Goal: Information Seeking & Learning: Learn about a topic

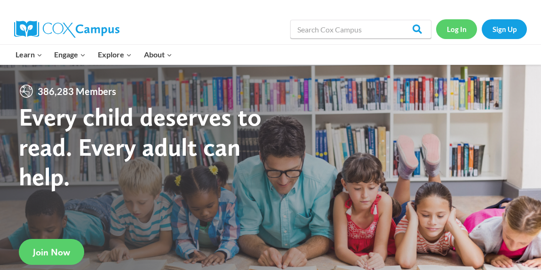
click at [460, 28] on link "Log In" at bounding box center [456, 28] width 41 height 19
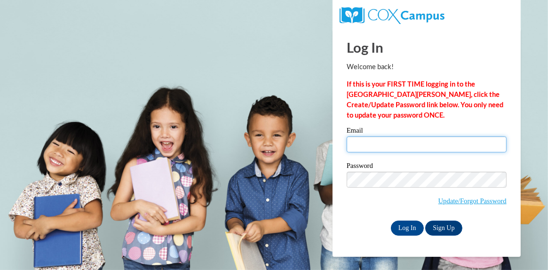
click at [380, 146] on input "Email" at bounding box center [427, 145] width 160 height 16
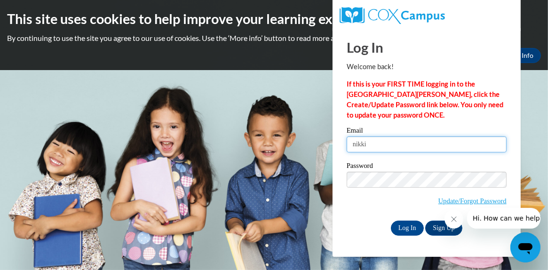
type input "[EMAIL_ADDRESS][DOMAIN_NAME]"
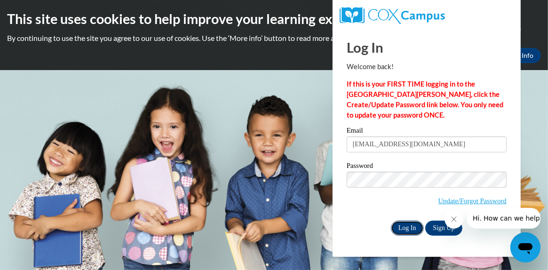
click at [404, 231] on input "Log In" at bounding box center [407, 228] width 33 height 15
click at [453, 219] on icon "Close message from company" at bounding box center [454, 219] width 8 height 8
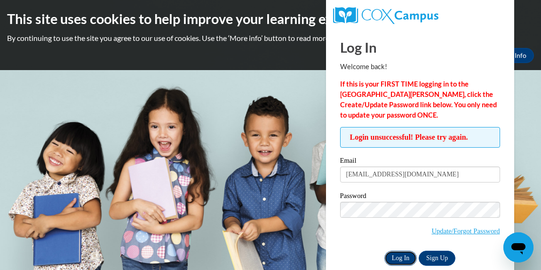
click at [396, 257] on input "Log In" at bounding box center [401, 258] width 33 height 15
click at [442, 231] on link "Update/Forgot Password" at bounding box center [466, 231] width 68 height 8
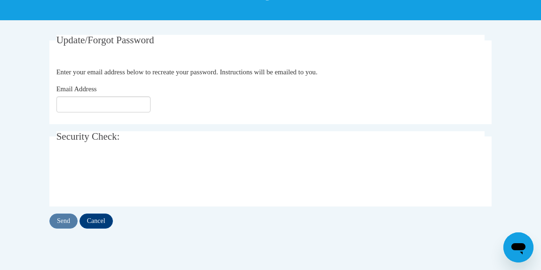
scroll to position [188, 0]
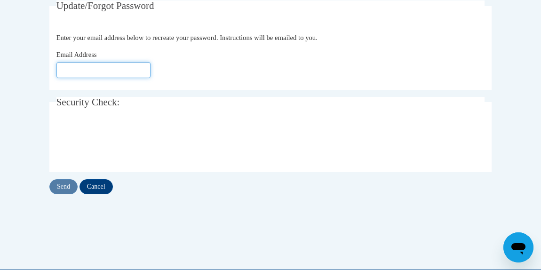
click at [106, 68] on input "Email Address" at bounding box center [103, 70] width 94 height 16
type input "[EMAIL_ADDRESS][DOMAIN_NAME]"
click at [180, 67] on div "Email Address nikkic1830@gmail.com" at bounding box center [270, 63] width 429 height 29
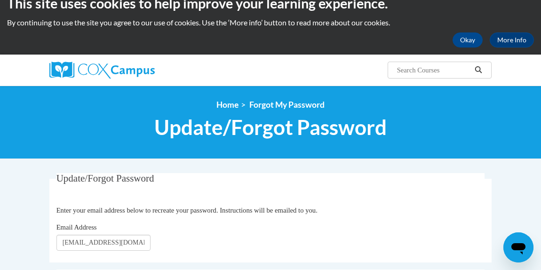
scroll to position [0, 0]
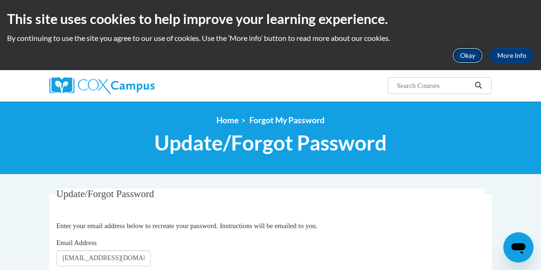
click at [462, 52] on button "Okay" at bounding box center [468, 55] width 30 height 15
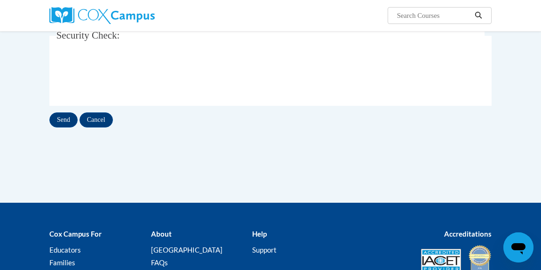
scroll to position [188, 0]
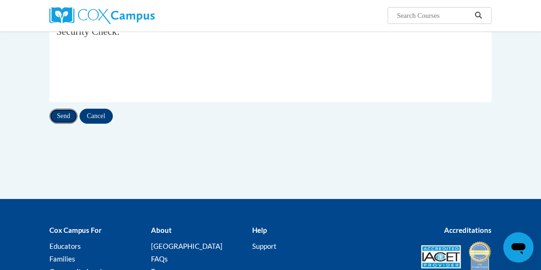
click at [67, 115] on input "Send" at bounding box center [63, 116] width 28 height 15
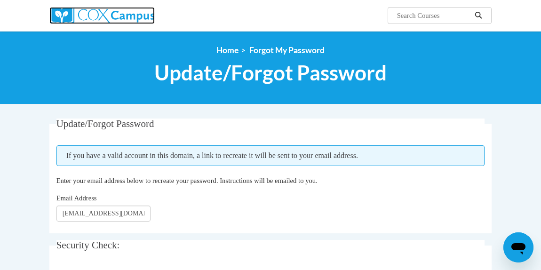
click at [132, 17] on img at bounding box center [101, 15] width 105 height 17
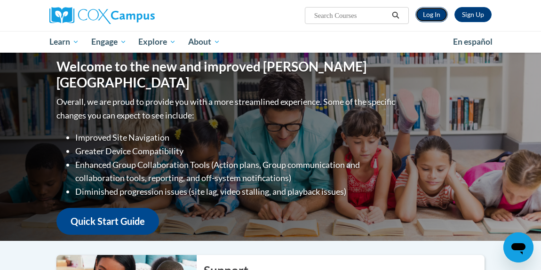
click at [435, 13] on link "Log In" at bounding box center [432, 14] width 32 height 15
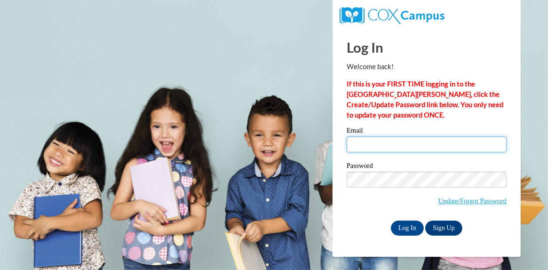
click at [412, 145] on input "Email" at bounding box center [427, 145] width 160 height 16
type input "[EMAIL_ADDRESS][DOMAIN_NAME]"
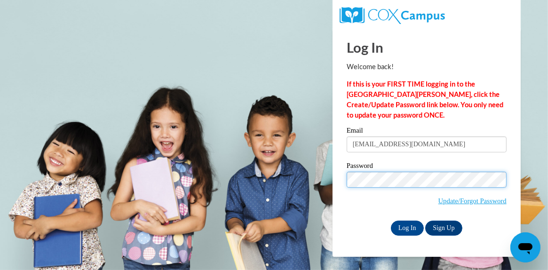
click at [391, 221] on input "Log In" at bounding box center [407, 228] width 33 height 15
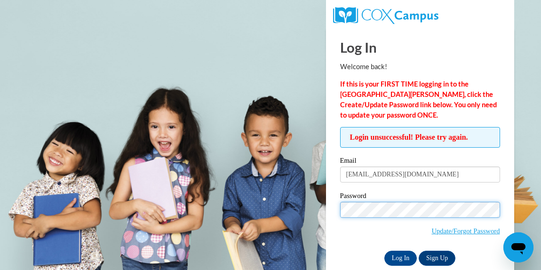
click at [385, 251] on input "Log In" at bounding box center [401, 258] width 33 height 15
click at [336, 200] on div "Login unsuccessful! Please try again. Please enter your email! Please enter you…" at bounding box center [420, 196] width 174 height 138
click at [385, 251] on input "Log In" at bounding box center [401, 258] width 33 height 15
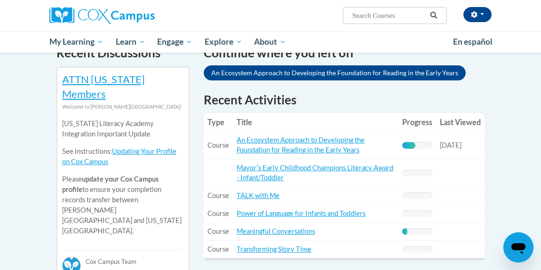
scroll to position [282, 0]
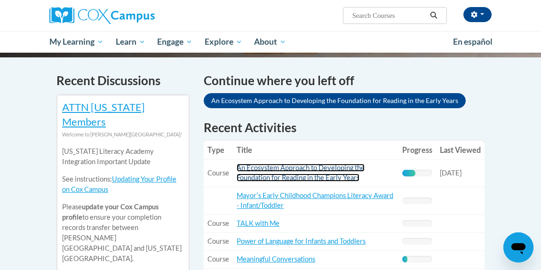
click at [291, 174] on link "An Ecosystem Approach to Developing the Foundation for Reading in the Early Yea…" at bounding box center [301, 173] width 128 height 18
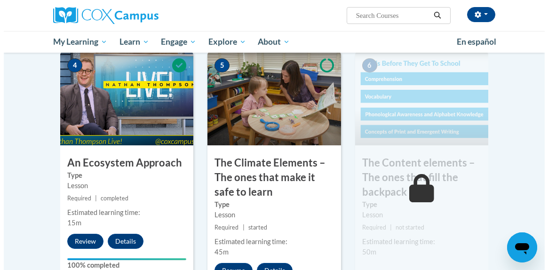
scroll to position [612, 0]
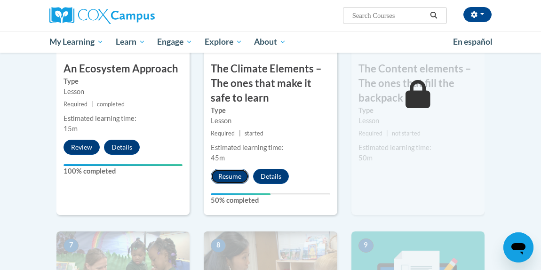
click at [228, 173] on button "Resume" at bounding box center [230, 176] width 38 height 15
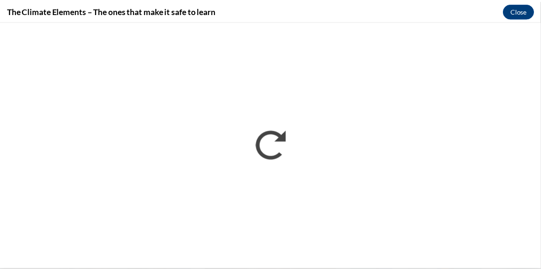
scroll to position [0, 0]
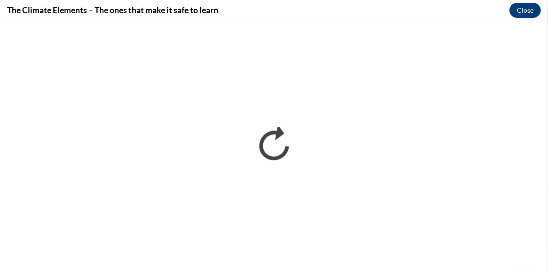
click at [281, 10] on div "The Climate Elements – The ones that make it safe to learn Close" at bounding box center [274, 10] width 548 height 21
click at [532, 8] on button "Close" at bounding box center [526, 10] width 32 height 15
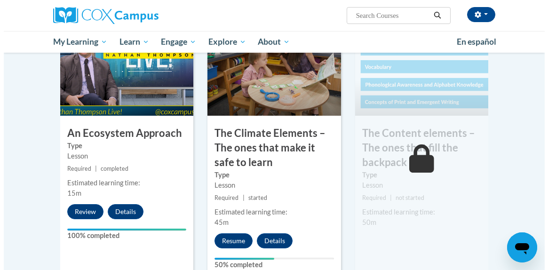
scroll to position [612, 0]
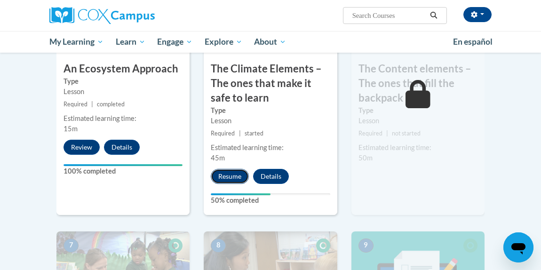
click at [231, 174] on button "Resume" at bounding box center [230, 176] width 38 height 15
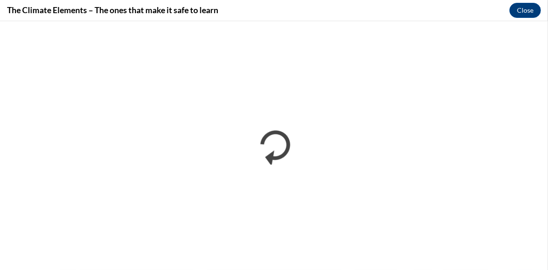
scroll to position [0, 0]
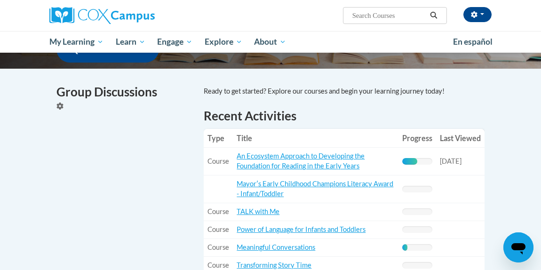
scroll to position [330, 0]
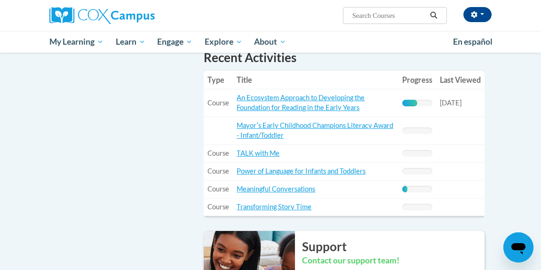
click at [321, 103] on td "Title: An Ecosystem Approach to Developing the Foundation for Reading in the Ea…" at bounding box center [316, 103] width 166 height 28
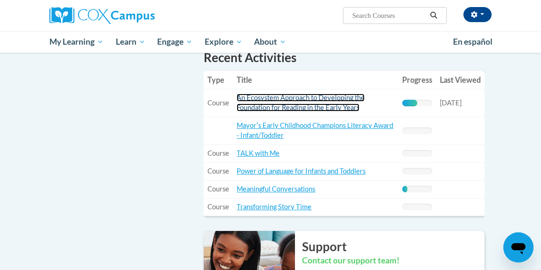
click at [294, 107] on link "An Ecosystem Approach to Developing the Foundation for Reading in the Early Yea…" at bounding box center [301, 103] width 128 height 18
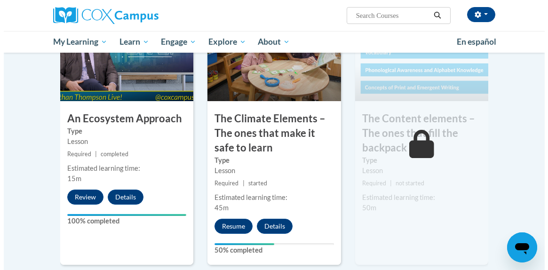
scroll to position [565, 0]
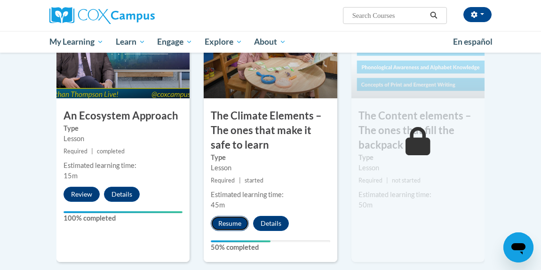
click at [234, 222] on button "Resume" at bounding box center [230, 223] width 38 height 15
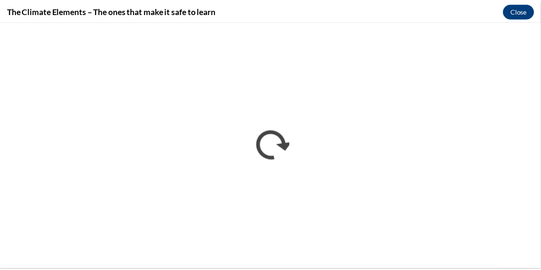
scroll to position [0, 0]
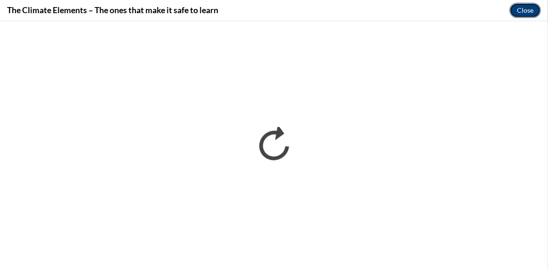
click at [523, 11] on button "Close" at bounding box center [526, 10] width 32 height 15
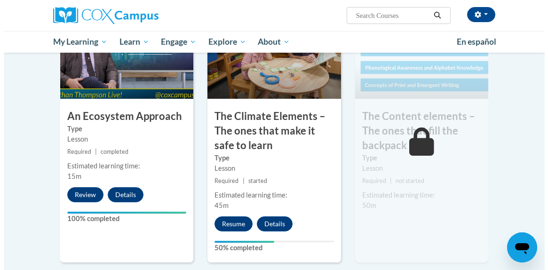
scroll to position [565, 0]
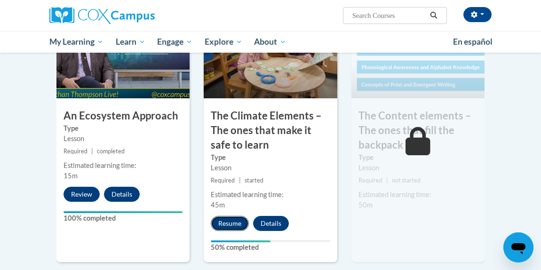
click at [241, 222] on button "Resume" at bounding box center [230, 223] width 38 height 15
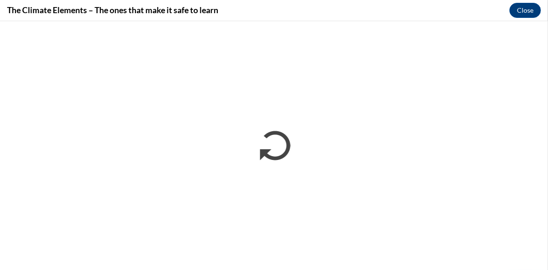
scroll to position [0, 0]
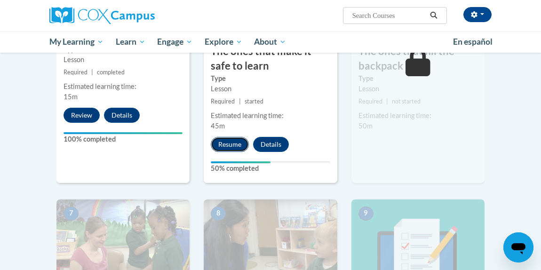
click at [228, 144] on button "Resume" at bounding box center [230, 144] width 38 height 15
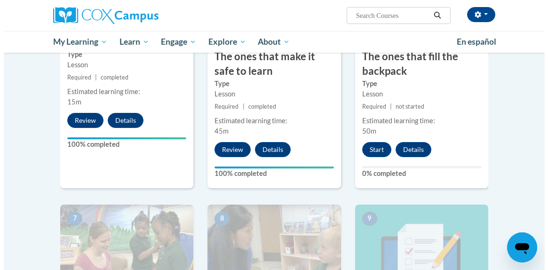
scroll to position [644, 0]
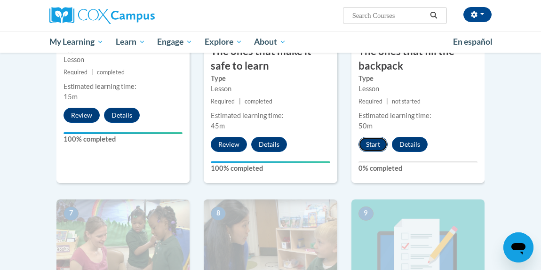
click at [379, 145] on button "Start" at bounding box center [373, 144] width 29 height 15
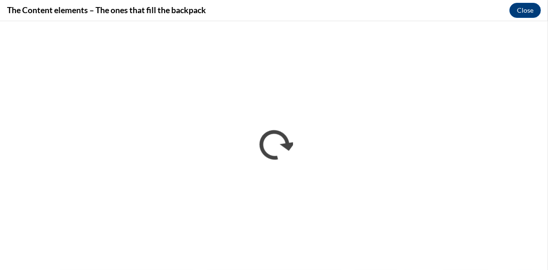
scroll to position [0, 0]
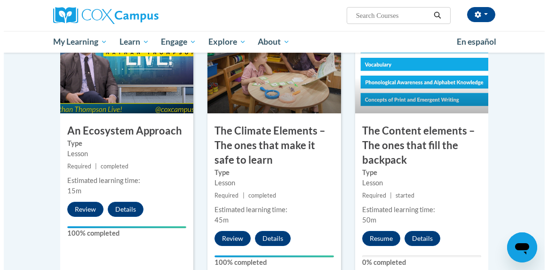
scroll to position [597, 0]
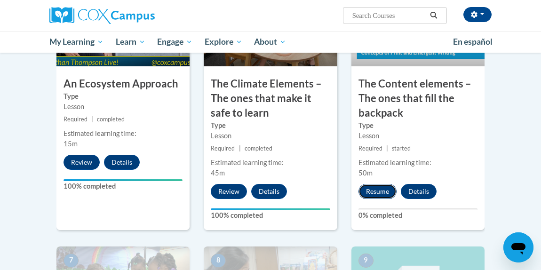
click at [378, 191] on button "Resume" at bounding box center [378, 191] width 38 height 15
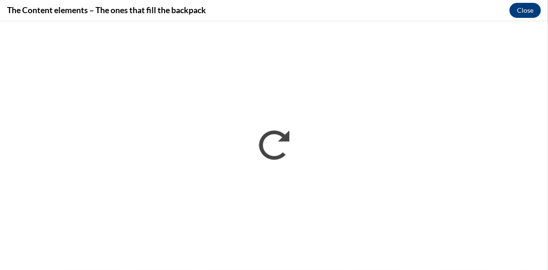
scroll to position [0, 0]
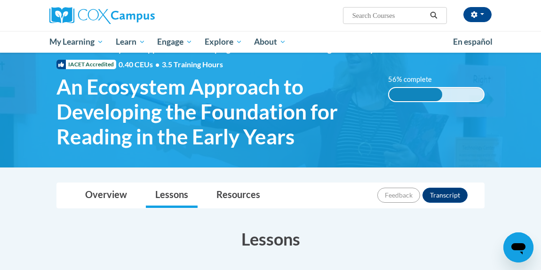
scroll to position [1, 0]
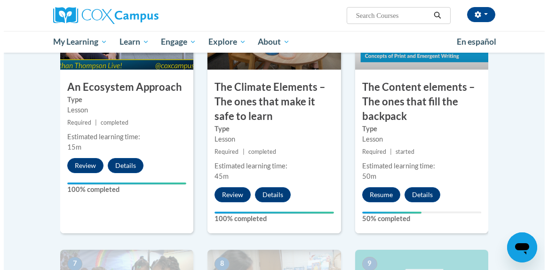
scroll to position [612, 0]
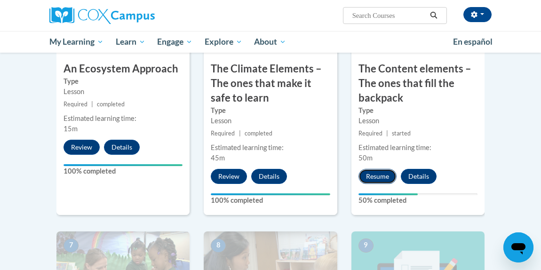
click at [380, 173] on button "Resume" at bounding box center [378, 176] width 38 height 15
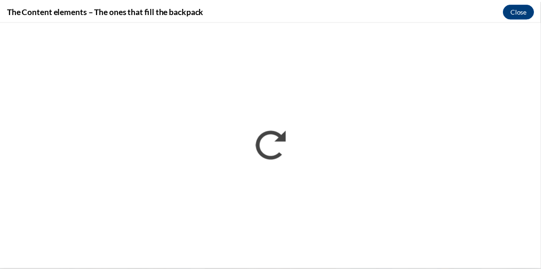
scroll to position [0, 0]
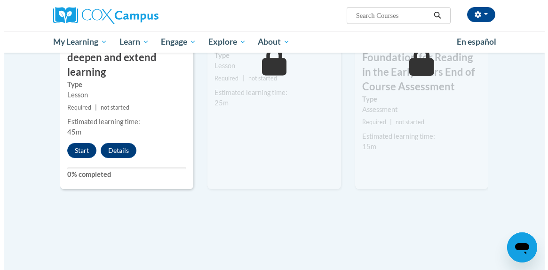
scroll to position [942, 0]
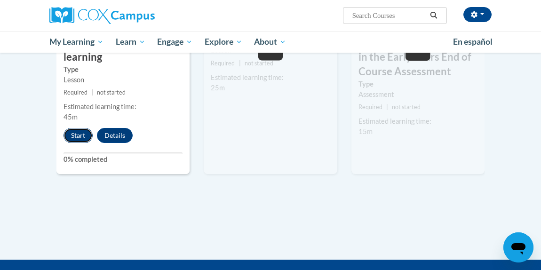
click at [81, 132] on button "Start" at bounding box center [78, 135] width 29 height 15
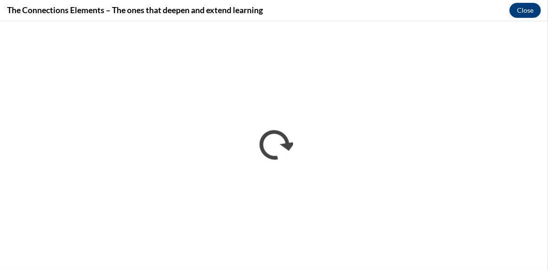
scroll to position [0, 0]
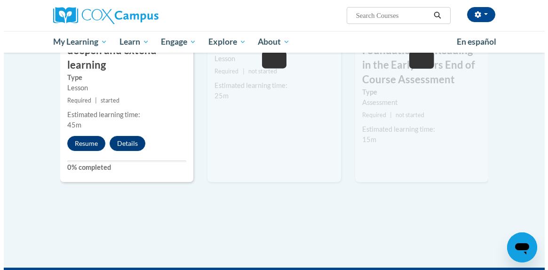
scroll to position [942, 0]
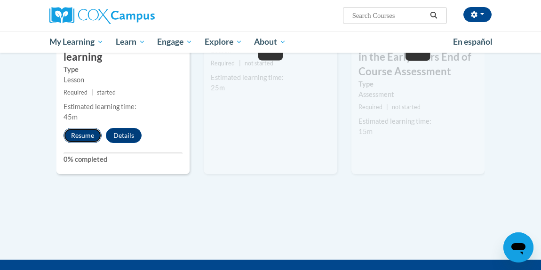
click at [88, 136] on button "Resume" at bounding box center [83, 135] width 38 height 15
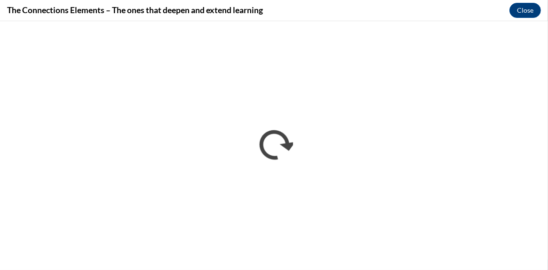
scroll to position [0, 0]
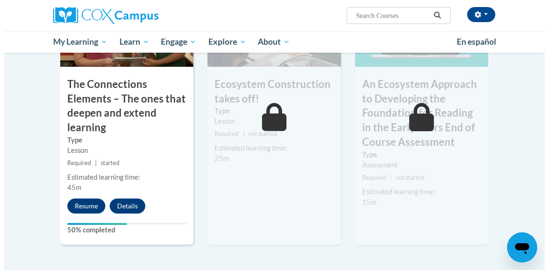
scroll to position [942, 0]
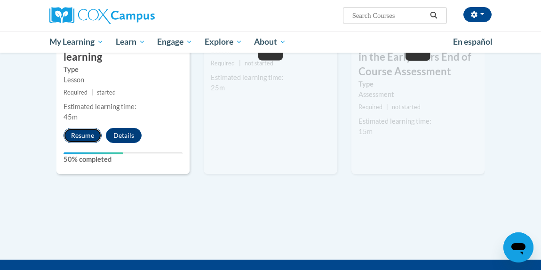
click at [79, 137] on button "Resume" at bounding box center [83, 135] width 38 height 15
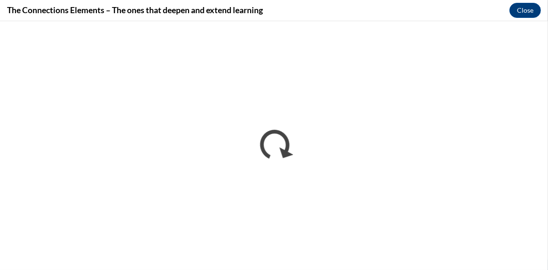
scroll to position [0, 0]
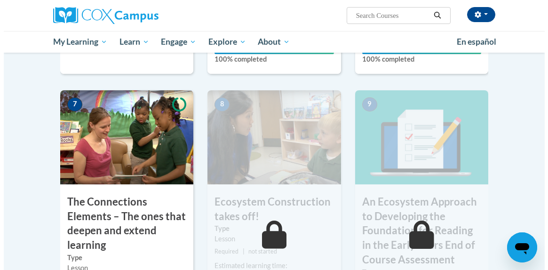
scroll to position [847, 0]
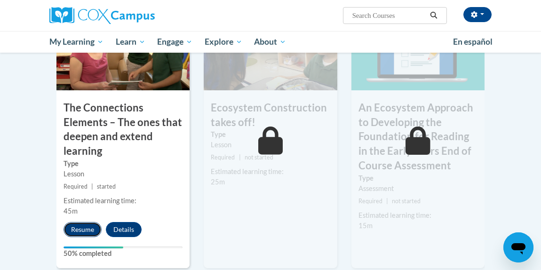
click at [82, 225] on button "Resume" at bounding box center [83, 229] width 38 height 15
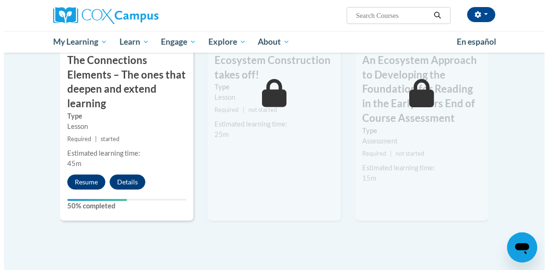
scroll to position [895, 0]
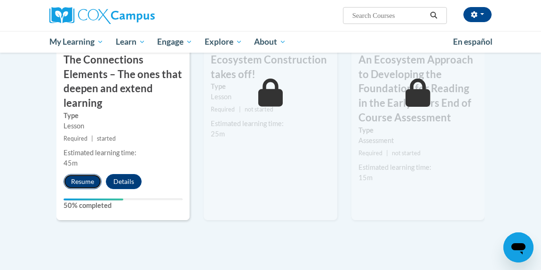
click at [74, 183] on button "Resume" at bounding box center [83, 181] width 38 height 15
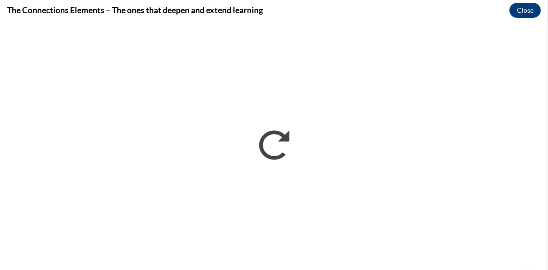
scroll to position [0, 0]
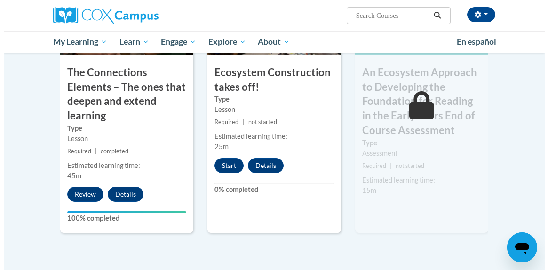
scroll to position [942, 0]
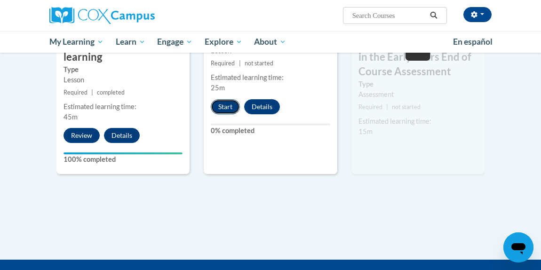
click at [221, 106] on button "Start" at bounding box center [225, 106] width 29 height 15
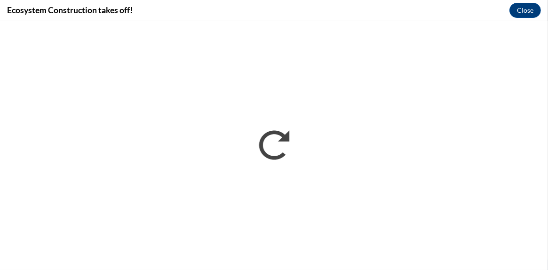
scroll to position [0, 0]
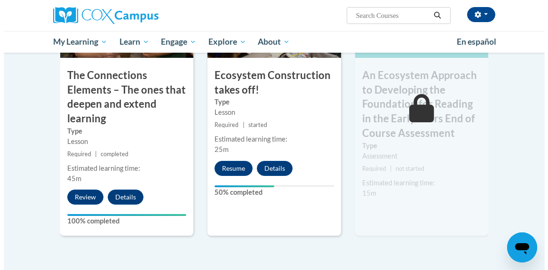
scroll to position [880, 0]
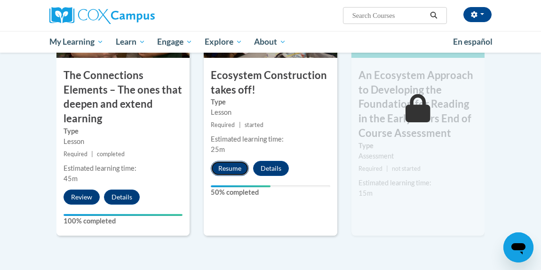
click at [228, 166] on button "Resume" at bounding box center [230, 168] width 38 height 15
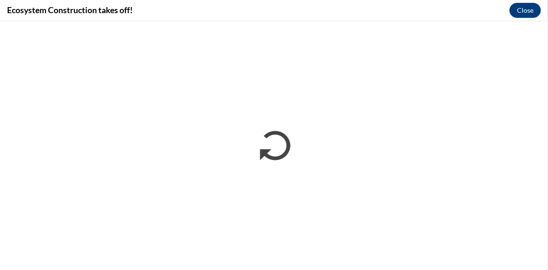
scroll to position [0, 0]
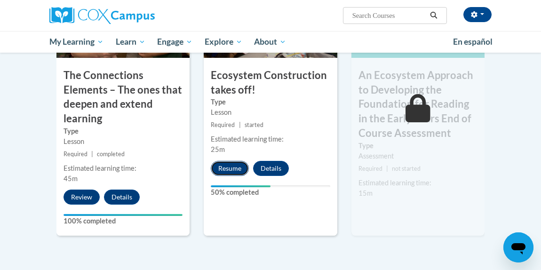
click at [235, 169] on button "Resume" at bounding box center [230, 168] width 38 height 15
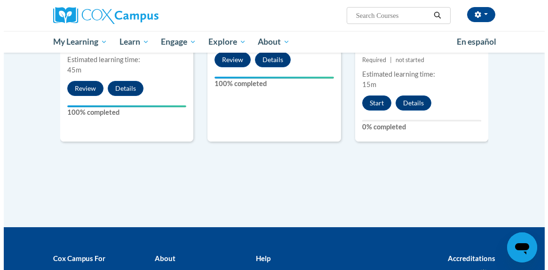
scroll to position [942, 0]
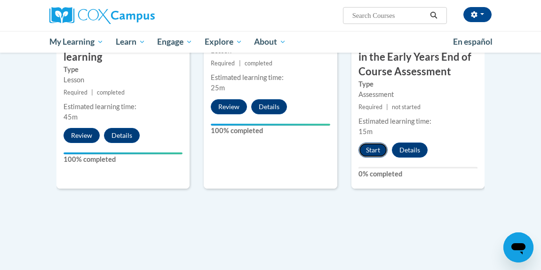
click at [370, 150] on button "Start" at bounding box center [373, 150] width 29 height 15
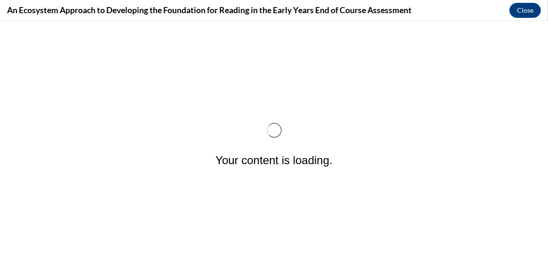
scroll to position [0, 0]
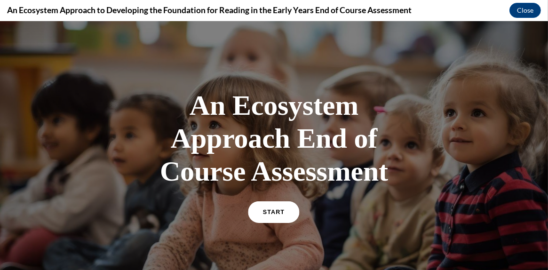
click at [258, 213] on link "START" at bounding box center [274, 212] width 51 height 22
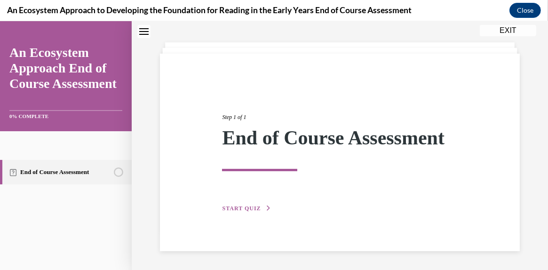
scroll to position [59, 0]
click at [255, 207] on span "START QUIZ" at bounding box center [241, 208] width 39 height 7
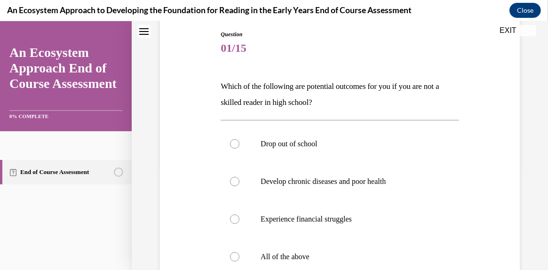
scroll to position [153, 0]
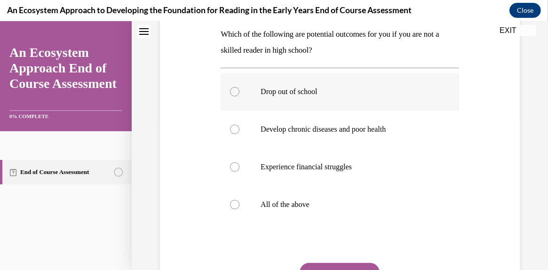
click at [232, 90] on div at bounding box center [234, 91] width 9 height 9
click at [232, 90] on input "Drop out of school" at bounding box center [234, 91] width 9 height 9
radio input "true"
click at [231, 127] on div at bounding box center [234, 129] width 9 height 9
click at [231, 127] on input "Develop chronic diseases and poor health" at bounding box center [234, 129] width 9 height 9
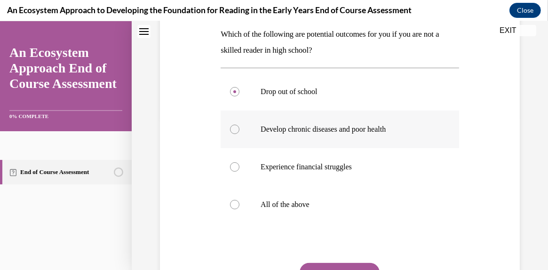
radio input "true"
click at [234, 205] on div at bounding box center [234, 204] width 9 height 9
click at [234, 205] on input "All of the above" at bounding box center [234, 204] width 9 height 9
radio input "true"
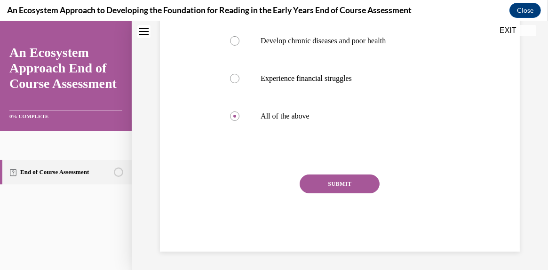
click at [347, 181] on button "SUBMIT" at bounding box center [340, 184] width 80 height 19
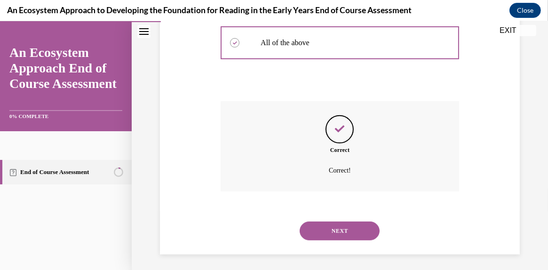
scroll to position [318, 0]
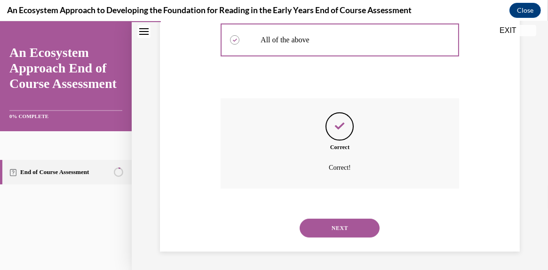
click at [353, 225] on button "NEXT" at bounding box center [340, 228] width 80 height 19
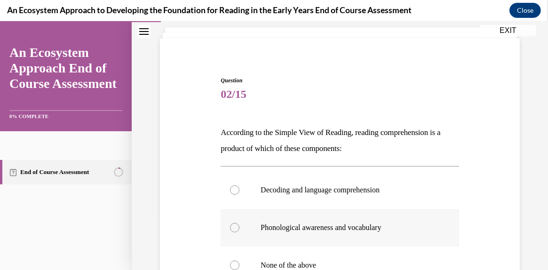
scroll to position [94, 0]
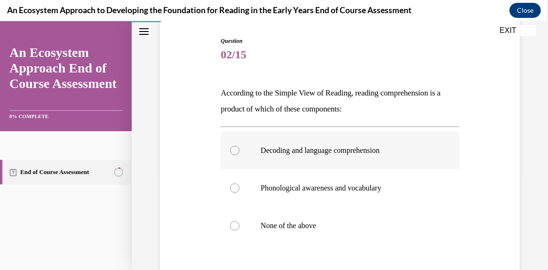
click at [233, 148] on div at bounding box center [234, 150] width 9 height 9
click at [233, 148] on input "Decoding and language comprehension" at bounding box center [234, 150] width 9 height 9
radio input "true"
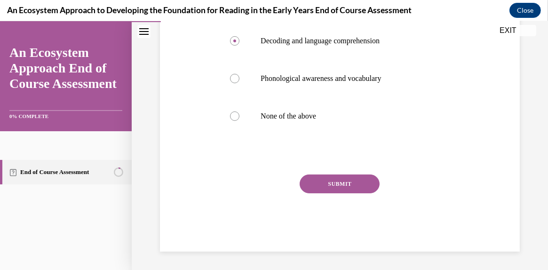
click at [319, 183] on button "SUBMIT" at bounding box center [340, 184] width 80 height 19
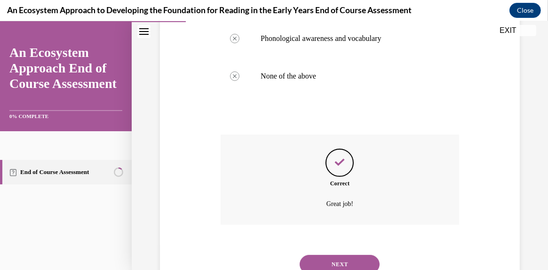
scroll to position [280, 0]
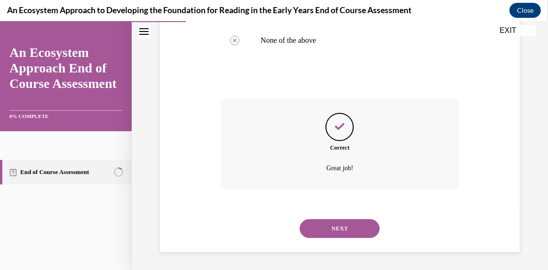
click at [353, 230] on button "NEXT" at bounding box center [340, 228] width 80 height 19
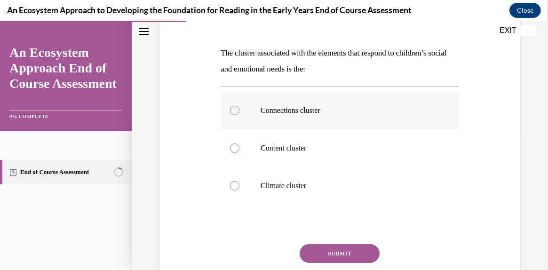
scroll to position [141, 0]
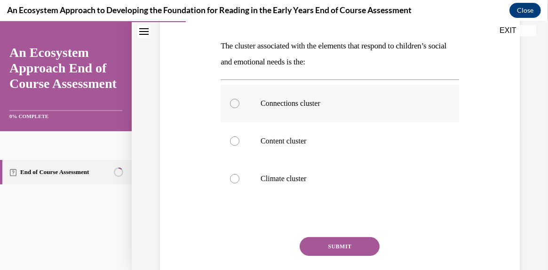
click at [230, 103] on div at bounding box center [234, 103] width 9 height 9
click at [230, 103] on input "Connections cluster" at bounding box center [234, 103] width 9 height 9
radio input "true"
click at [310, 240] on button "SUBMIT" at bounding box center [340, 246] width 80 height 19
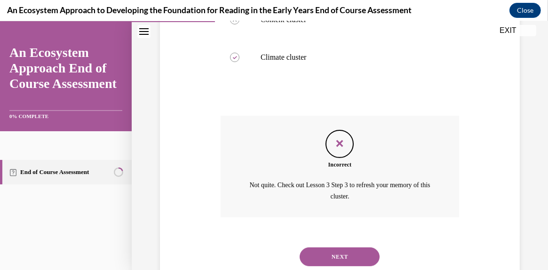
scroll to position [291, 0]
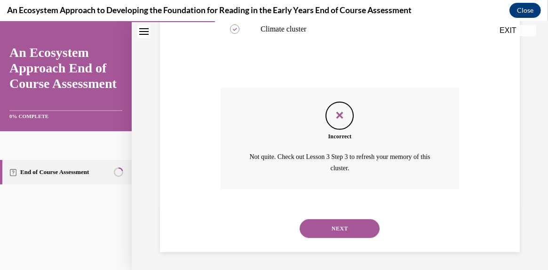
click at [320, 225] on button "NEXT" at bounding box center [340, 228] width 80 height 19
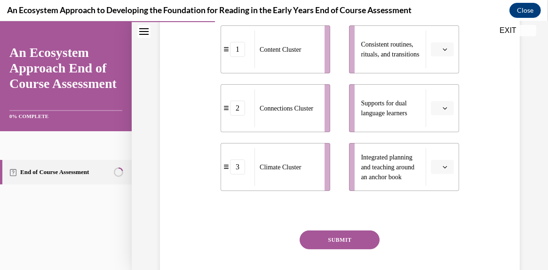
scroll to position [188, 0]
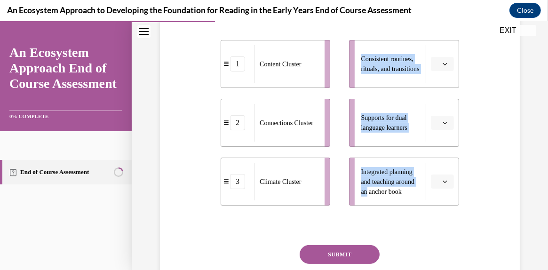
drag, startPoint x: 386, startPoint y: 185, endPoint x: 262, endPoint y: 68, distance: 170.2
click at [262, 68] on div "1 Content Cluster 2 Connections Cluster 3 Climate Cluster Consistent routines, …" at bounding box center [340, 113] width 239 height 185
click at [444, 191] on li "Integrated planning and teaching around an anchor book" at bounding box center [404, 182] width 110 height 48
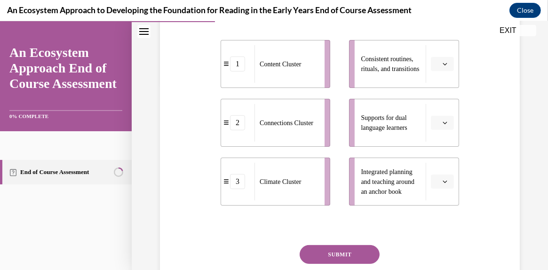
click at [437, 173] on li "Integrated planning and teaching around an anchor book" at bounding box center [404, 182] width 110 height 48
click at [443, 182] on icon "button" at bounding box center [445, 181] width 5 height 5
click at [435, 122] on span "1" at bounding box center [433, 123] width 3 height 8
click at [443, 121] on icon "button" at bounding box center [445, 123] width 5 height 5
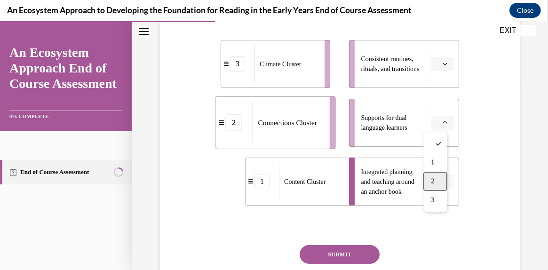
click at [434, 178] on span "2" at bounding box center [433, 182] width 3 height 8
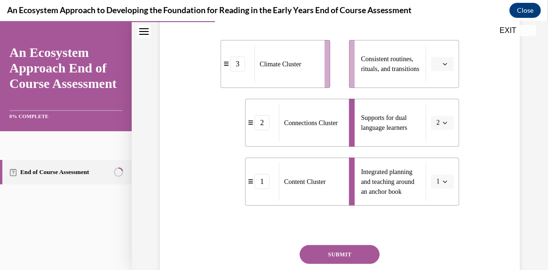
click at [443, 64] on icon "button" at bounding box center [445, 64] width 4 height 2
click at [435, 138] on div "3" at bounding box center [436, 141] width 24 height 19
click at [336, 254] on button "SUBMIT" at bounding box center [340, 254] width 80 height 19
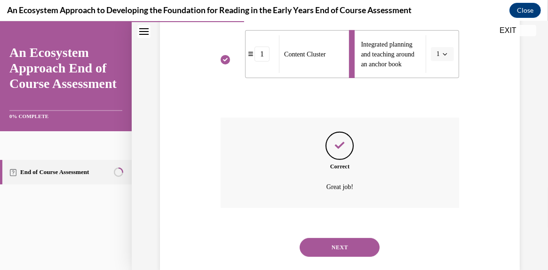
scroll to position [335, 0]
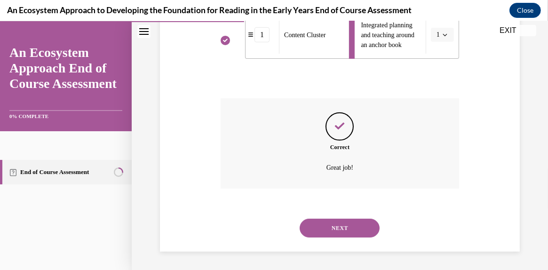
click at [344, 229] on button "NEXT" at bounding box center [340, 228] width 80 height 19
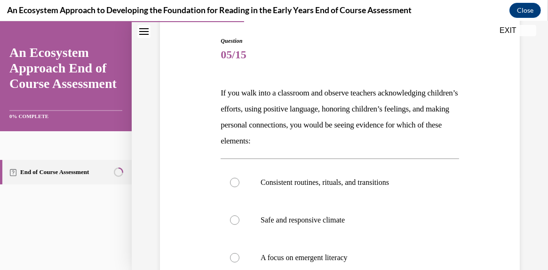
scroll to position [141, 0]
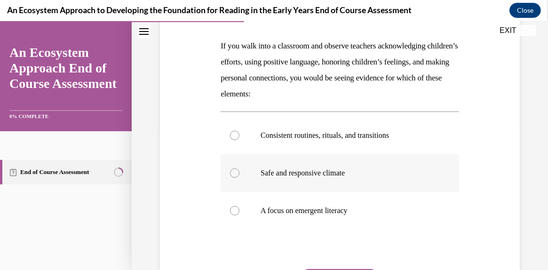
click at [234, 175] on div at bounding box center [234, 173] width 9 height 9
click at [234, 175] on input "Safe and responsive climate" at bounding box center [234, 173] width 9 height 9
radio input "true"
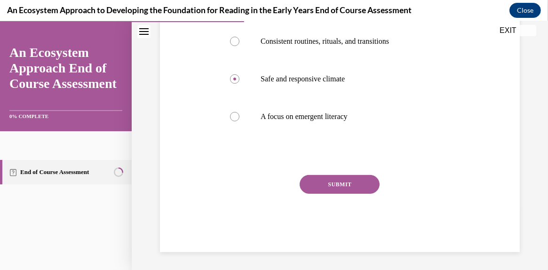
click at [317, 185] on button "SUBMIT" at bounding box center [340, 184] width 80 height 19
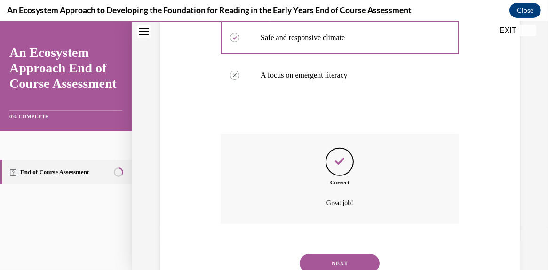
scroll to position [312, 0]
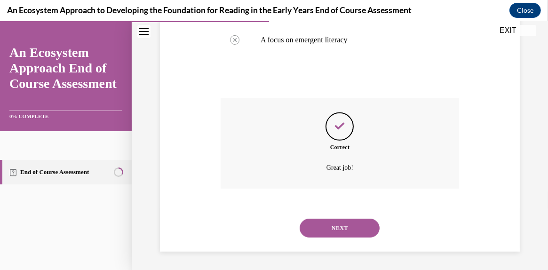
click at [328, 223] on button "NEXT" at bounding box center [340, 228] width 80 height 19
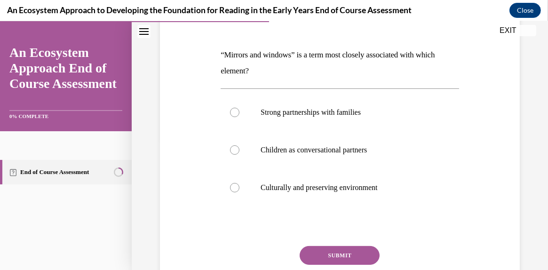
scroll to position [141, 0]
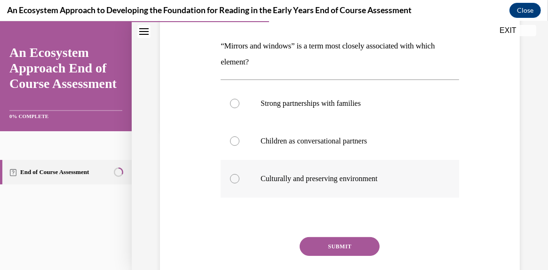
click at [227, 179] on label "Culturally and preserving environment" at bounding box center [340, 179] width 239 height 38
click at [230, 179] on input "Culturally and preserving environment" at bounding box center [234, 178] width 9 height 9
radio input "true"
click at [322, 241] on button "SUBMIT" at bounding box center [340, 246] width 80 height 19
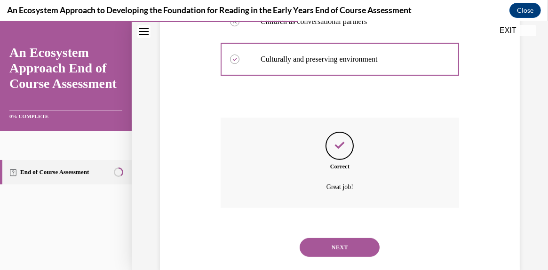
scroll to position [280, 0]
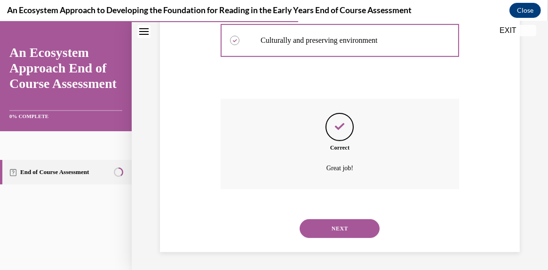
click at [328, 225] on button "NEXT" at bounding box center [340, 228] width 80 height 19
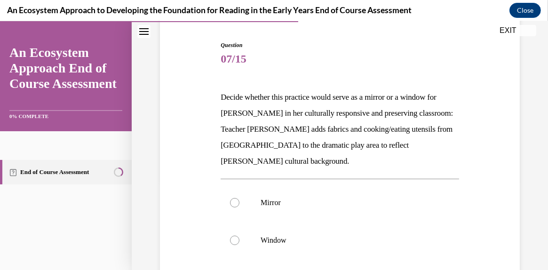
scroll to position [94, 0]
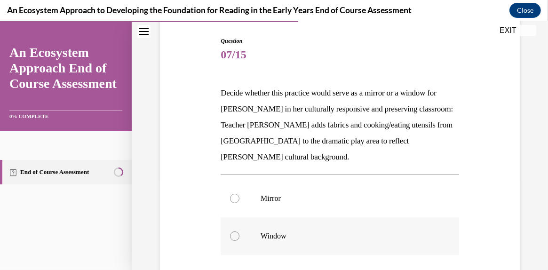
click at [233, 232] on div at bounding box center [234, 236] width 9 height 9
click at [233, 232] on input "Window" at bounding box center [234, 236] width 9 height 9
radio input "true"
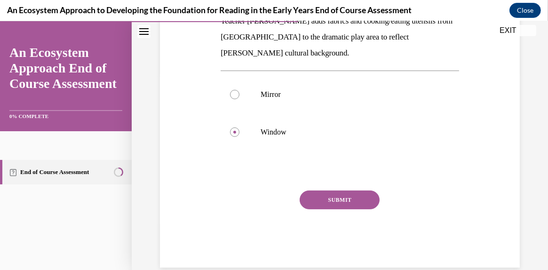
click at [344, 191] on button "SUBMIT" at bounding box center [340, 200] width 80 height 19
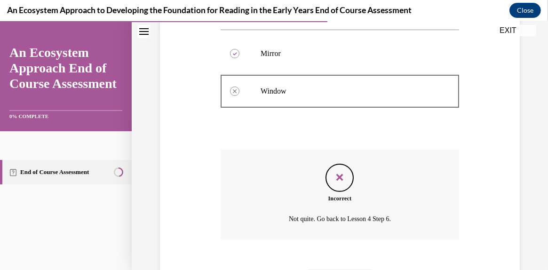
scroll to position [274, 0]
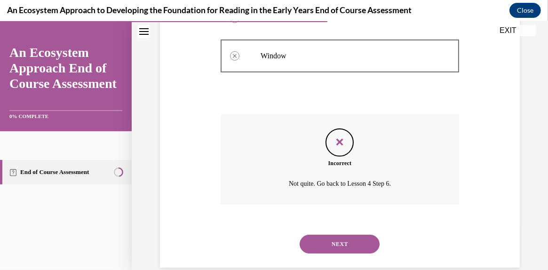
click at [326, 235] on button "NEXT" at bounding box center [340, 244] width 80 height 19
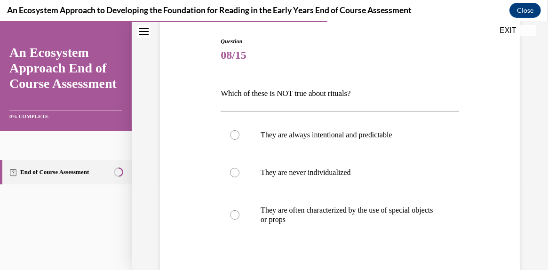
scroll to position [94, 0]
click at [233, 173] on div at bounding box center [234, 172] width 9 height 9
click at [233, 173] on input "They are never individualized" at bounding box center [234, 172] width 9 height 9
radio input "true"
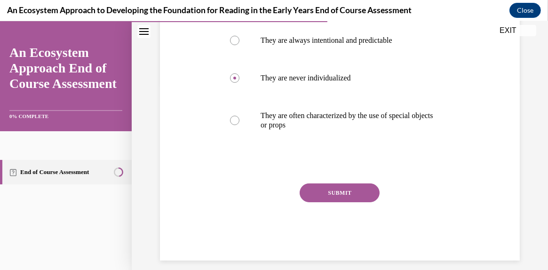
click at [354, 190] on button "SUBMIT" at bounding box center [340, 193] width 80 height 19
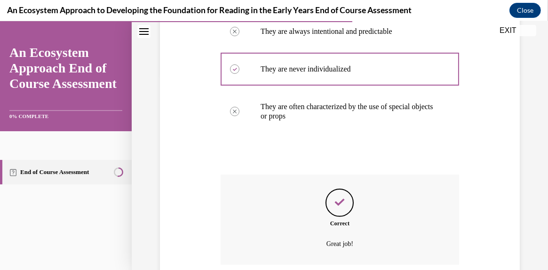
scroll to position [274, 0]
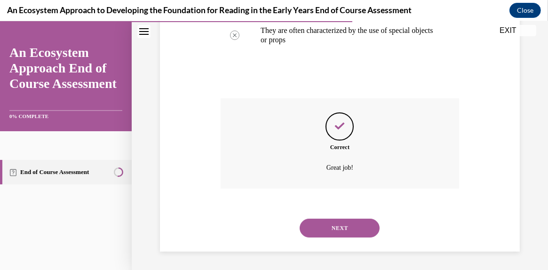
click at [344, 222] on button "NEXT" at bounding box center [340, 228] width 80 height 19
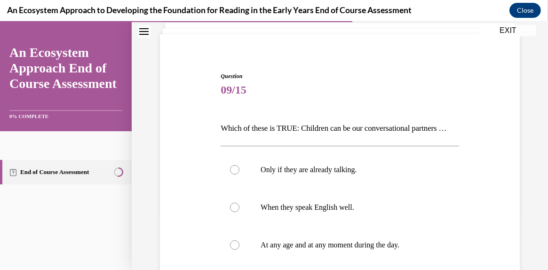
scroll to position [94, 0]
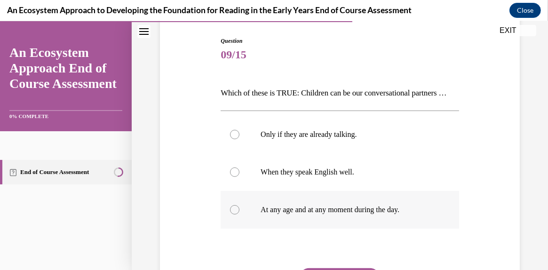
click at [228, 224] on label "At any age and at any moment during the day." at bounding box center [340, 210] width 239 height 38
click at [230, 215] on input "At any age and at any moment during the day." at bounding box center [234, 209] width 9 height 9
radio input "true"
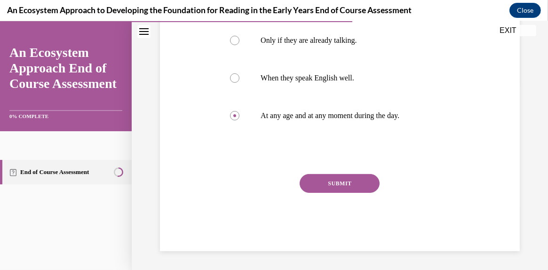
click at [330, 193] on button "SUBMIT" at bounding box center [340, 183] width 80 height 19
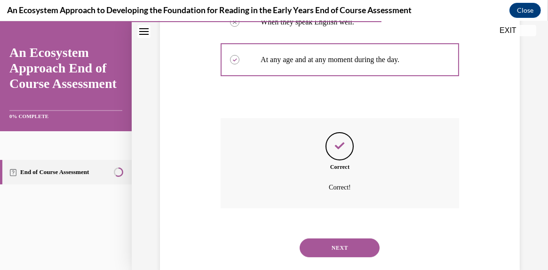
scroll to position [280, 0]
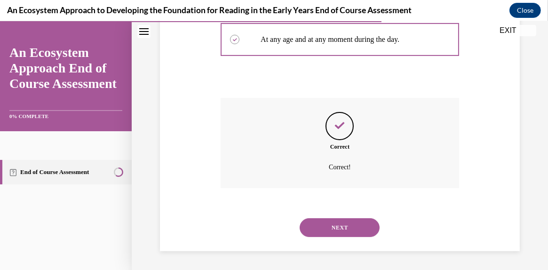
click at [344, 223] on button "NEXT" at bounding box center [340, 227] width 80 height 19
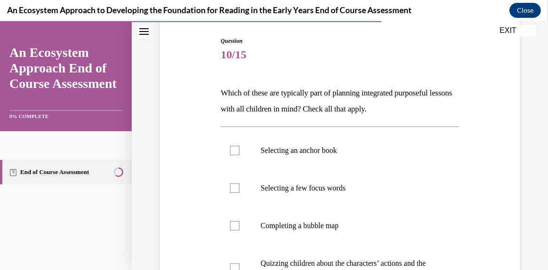
scroll to position [188, 0]
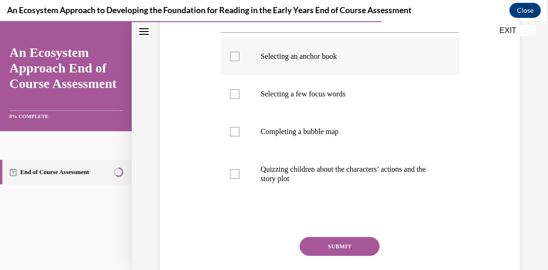
click at [239, 58] on label "Selecting an anchor book" at bounding box center [340, 57] width 239 height 38
click at [239, 58] on input "Selecting an anchor book" at bounding box center [234, 56] width 9 height 9
checkbox input "true"
click at [233, 94] on div at bounding box center [234, 93] width 9 height 9
click at [233, 94] on input "Selecting a few focus words" at bounding box center [234, 93] width 9 height 9
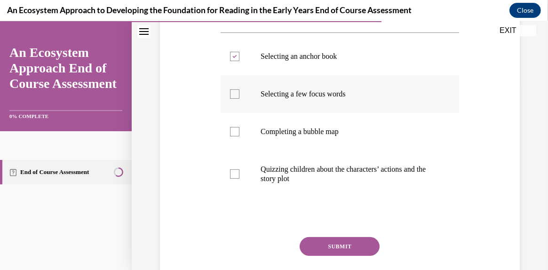
checkbox input "true"
click at [232, 128] on div at bounding box center [234, 131] width 9 height 9
click at [232, 128] on input "Completing a bubble map" at bounding box center [234, 131] width 9 height 9
checkbox input "true"
click at [340, 247] on button "SUBMIT" at bounding box center [340, 246] width 80 height 19
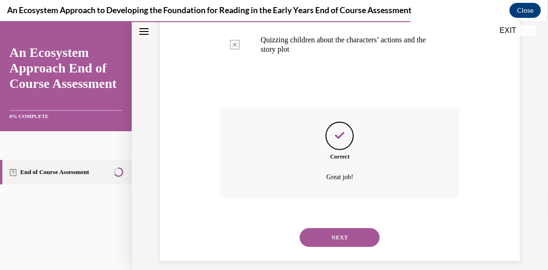
scroll to position [327, 0]
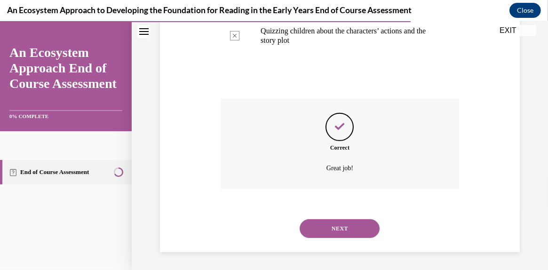
click at [343, 229] on button "NEXT" at bounding box center [340, 228] width 80 height 19
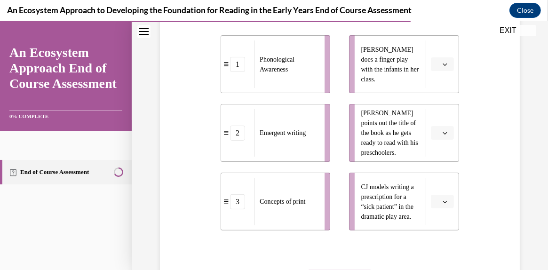
scroll to position [188, 0]
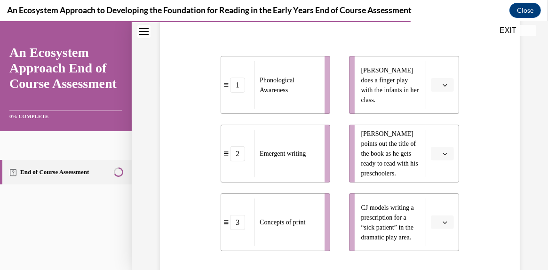
click at [444, 223] on button "button" at bounding box center [442, 223] width 23 height 14
click at [437, 182] on div "2" at bounding box center [436, 182] width 24 height 19
click at [443, 152] on button "button" at bounding box center [442, 154] width 23 height 14
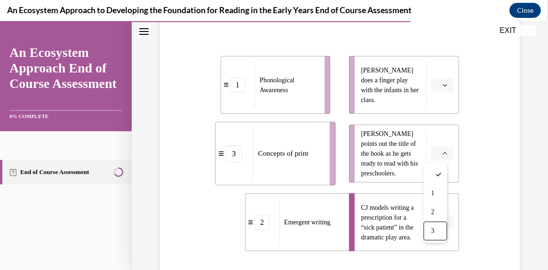
click at [439, 225] on div "3" at bounding box center [436, 231] width 24 height 19
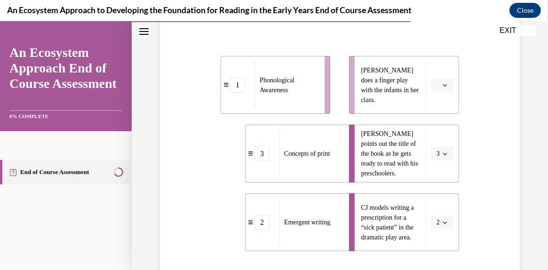
click at [441, 96] on li "Lulu does a finger play with the infants in her class." at bounding box center [404, 85] width 110 height 58
click at [443, 85] on icon "button" at bounding box center [445, 85] width 4 height 2
click at [434, 121] on span "1" at bounding box center [433, 125] width 3 height 8
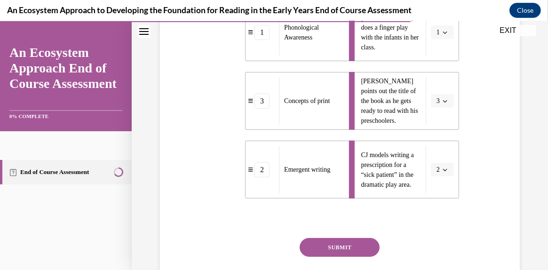
scroll to position [282, 0]
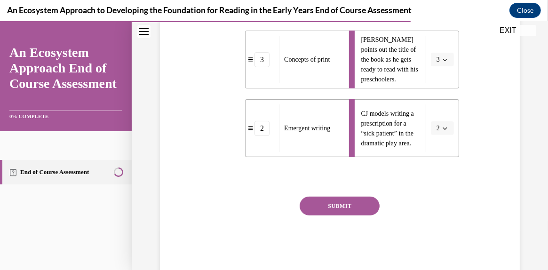
click at [343, 199] on button "SUBMIT" at bounding box center [340, 206] width 80 height 19
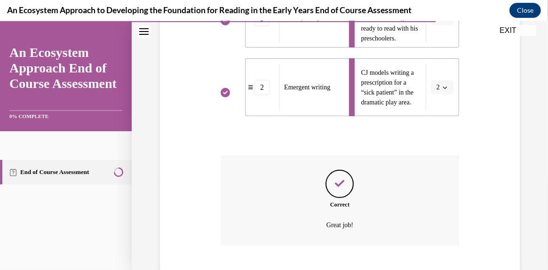
scroll to position [380, 0]
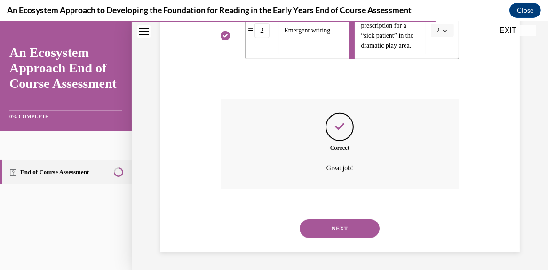
click at [354, 229] on button "NEXT" at bounding box center [340, 228] width 80 height 19
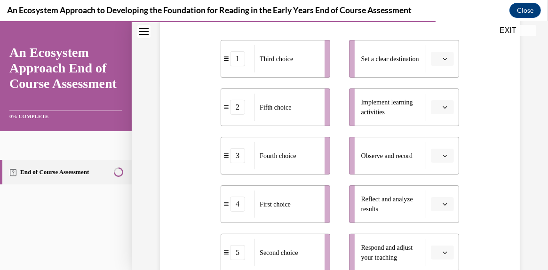
scroll to position [235, 0]
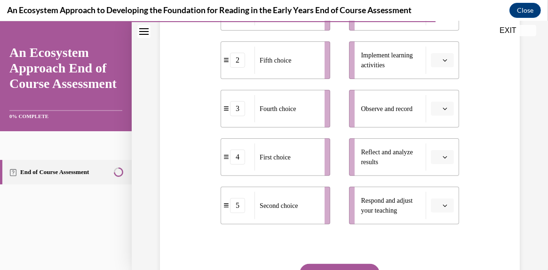
click at [442, 155] on span "button" at bounding box center [445, 157] width 7 height 7
click at [435, 95] on div "3" at bounding box center [436, 98] width 24 height 19
click at [443, 209] on button "button" at bounding box center [442, 206] width 23 height 14
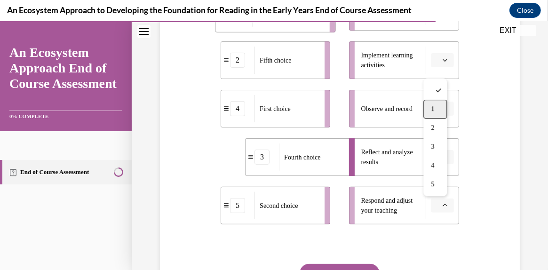
click at [437, 111] on div "1" at bounding box center [436, 109] width 24 height 19
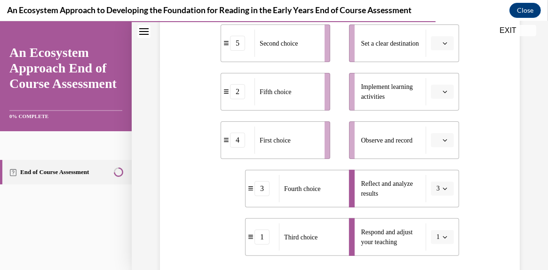
scroll to position [188, 0]
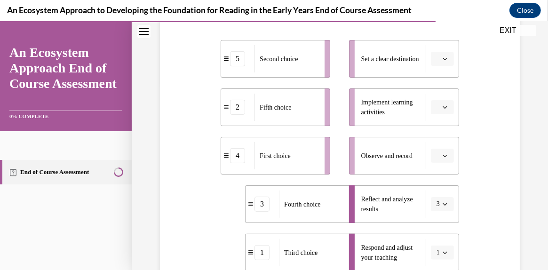
click at [443, 61] on icon "button" at bounding box center [445, 58] width 5 height 5
click at [439, 153] on div "4" at bounding box center [436, 155] width 24 height 19
click at [443, 109] on icon "button" at bounding box center [445, 107] width 5 height 5
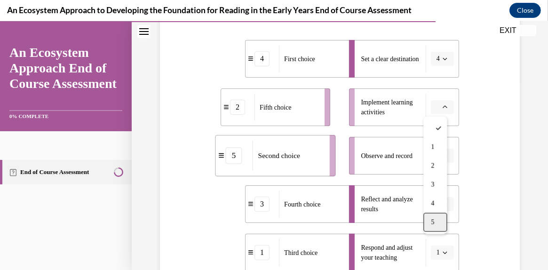
click at [438, 223] on div "5" at bounding box center [436, 222] width 24 height 19
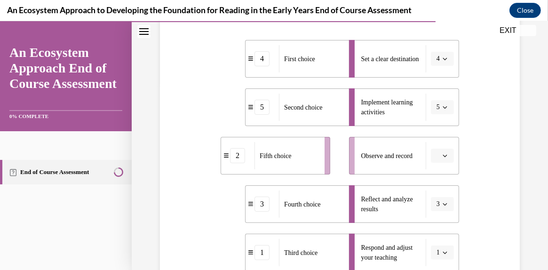
click at [443, 154] on button "button" at bounding box center [442, 156] width 23 height 14
click at [441, 77] on div "2" at bounding box center [436, 78] width 24 height 19
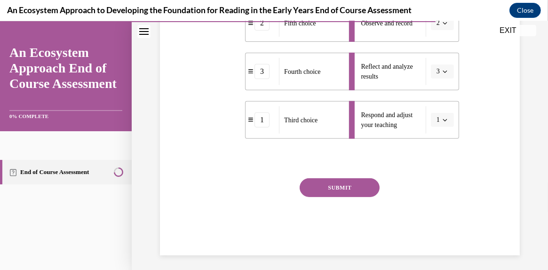
scroll to position [325, 0]
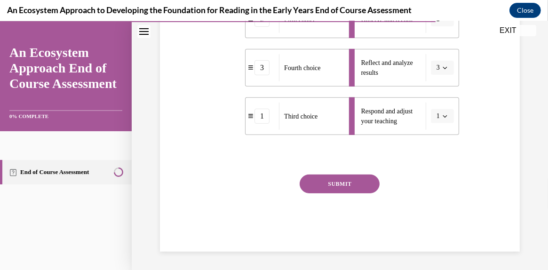
click at [334, 184] on button "SUBMIT" at bounding box center [340, 184] width 80 height 19
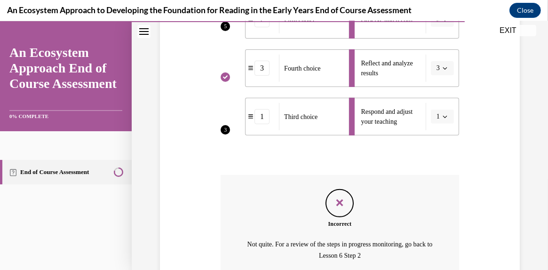
scroll to position [412, 0]
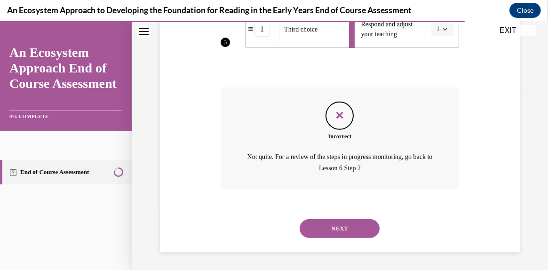
click at [333, 223] on button "NEXT" at bounding box center [340, 228] width 80 height 19
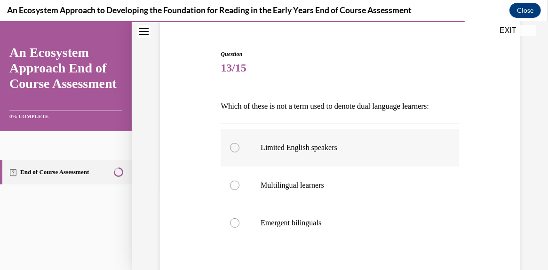
scroll to position [94, 0]
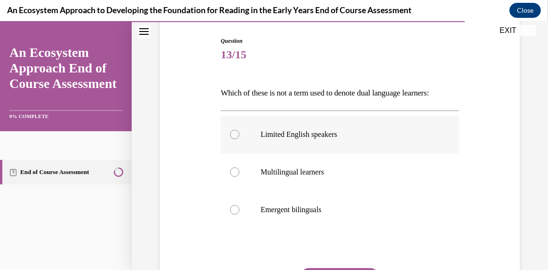
click at [236, 135] on div at bounding box center [234, 134] width 9 height 9
click at [236, 135] on input "Limited English speakers" at bounding box center [234, 134] width 9 height 9
radio input "true"
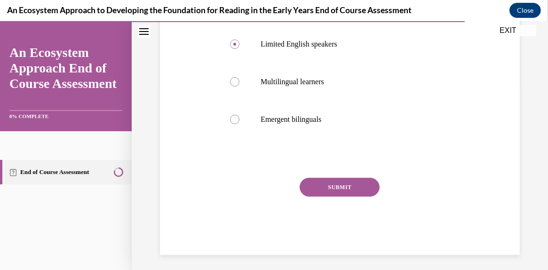
scroll to position [188, 0]
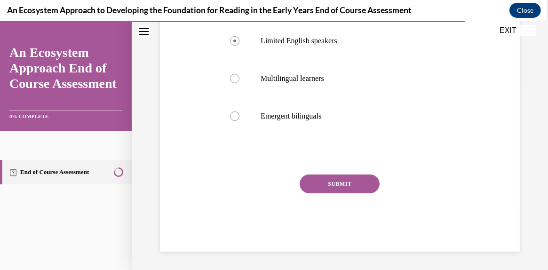
click at [339, 183] on button "SUBMIT" at bounding box center [340, 184] width 80 height 19
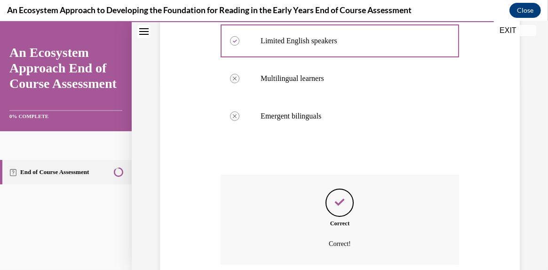
scroll to position [264, 0]
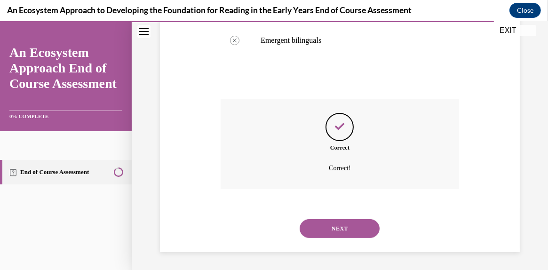
click at [347, 220] on button "NEXT" at bounding box center [340, 228] width 80 height 19
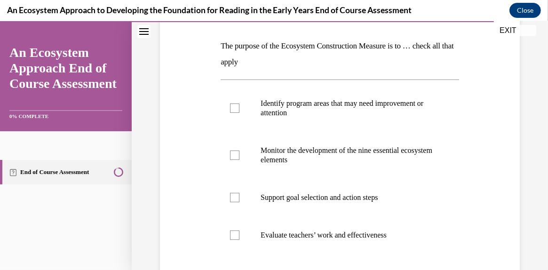
scroll to position [141, 0]
click at [235, 111] on div at bounding box center [234, 108] width 9 height 9
click at [235, 111] on input "Identify program areas that may need improvement or attention" at bounding box center [234, 108] width 9 height 9
checkbox input "true"
click at [235, 158] on div at bounding box center [234, 155] width 9 height 9
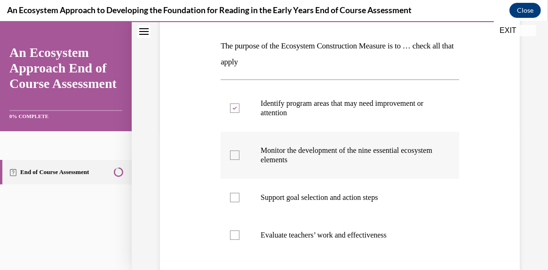
click at [235, 158] on input "Monitor the development of the nine essential ecosystem elements" at bounding box center [234, 155] width 9 height 9
checkbox input "true"
click at [233, 198] on div at bounding box center [234, 197] width 9 height 9
click at [233, 198] on input "Support goal selection and action steps" at bounding box center [234, 197] width 9 height 9
checkbox input "true"
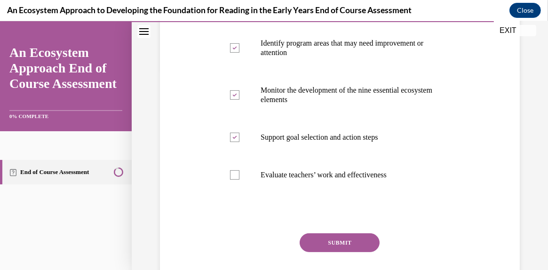
scroll to position [235, 0]
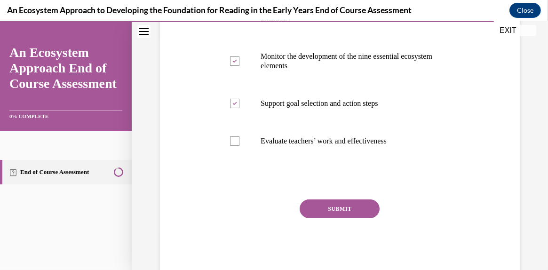
click at [346, 206] on button "SUBMIT" at bounding box center [340, 209] width 80 height 19
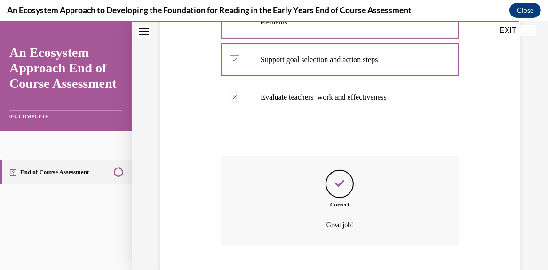
scroll to position [337, 0]
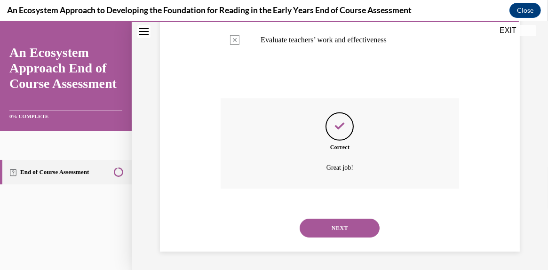
click at [352, 225] on button "NEXT" at bounding box center [340, 228] width 80 height 19
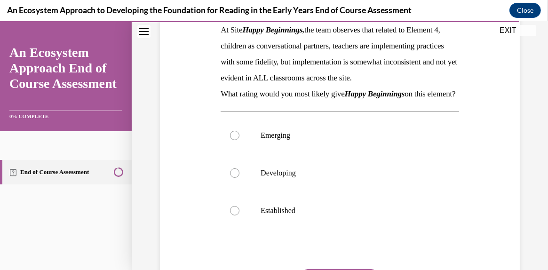
scroll to position [188, 0]
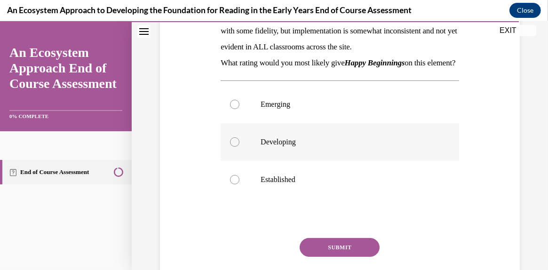
click at [231, 153] on label "Developing" at bounding box center [340, 142] width 239 height 38
click at [231, 147] on input "Developing" at bounding box center [234, 141] width 9 height 9
radio input "true"
click at [333, 256] on button "SUBMIT" at bounding box center [340, 247] width 80 height 19
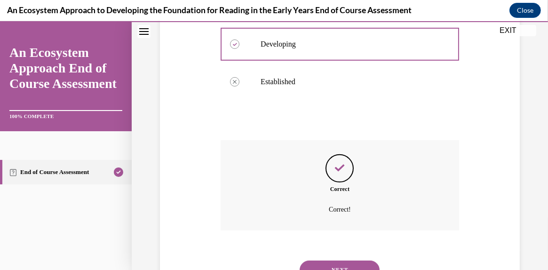
scroll to position [344, 0]
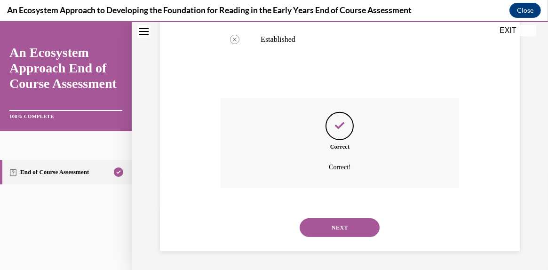
click at [330, 222] on button "NEXT" at bounding box center [340, 227] width 80 height 19
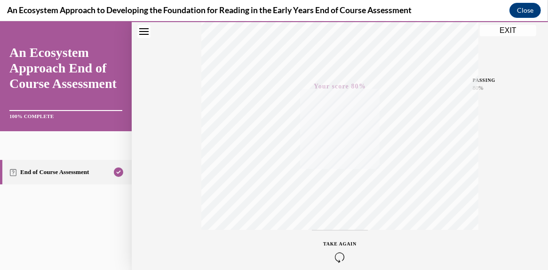
scroll to position [233, 0]
click at [505, 31] on button "EXIT" at bounding box center [508, 30] width 56 height 11
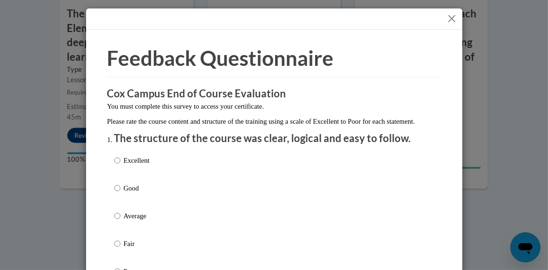
scroll to position [47, 0]
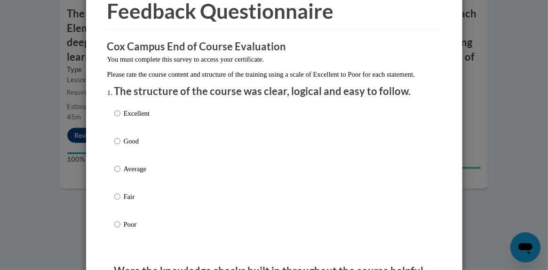
click at [114, 146] on input "Good" at bounding box center [117, 141] width 6 height 10
radio input "true"
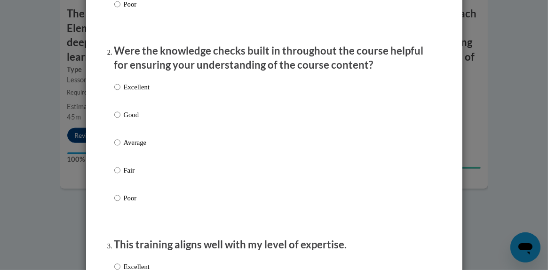
scroll to position [282, 0]
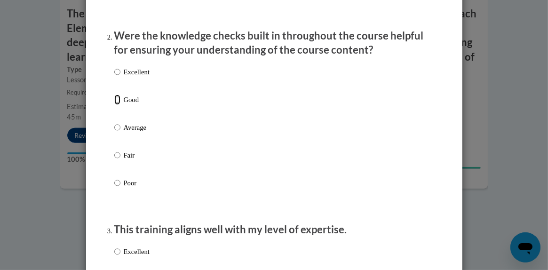
click at [114, 105] on input "Good" at bounding box center [117, 100] width 6 height 10
radio input "true"
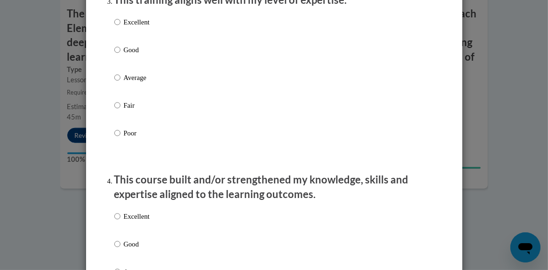
scroll to position [518, 0]
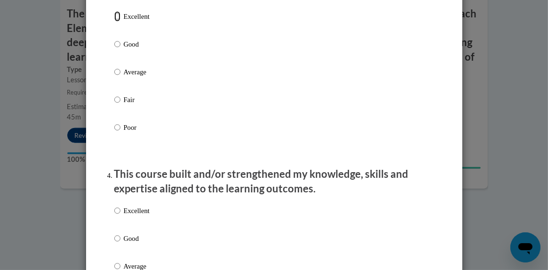
click at [114, 22] on input "Excellent" at bounding box center [117, 16] width 6 height 10
radio input "true"
click at [115, 49] on input "Good" at bounding box center [117, 44] width 6 height 10
radio input "true"
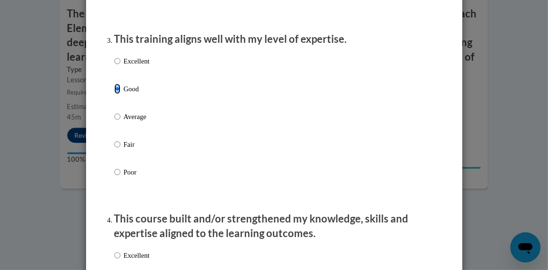
scroll to position [471, 0]
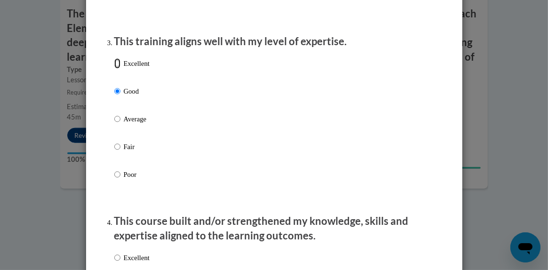
click at [114, 69] on input "Excellent" at bounding box center [117, 63] width 6 height 10
radio input "true"
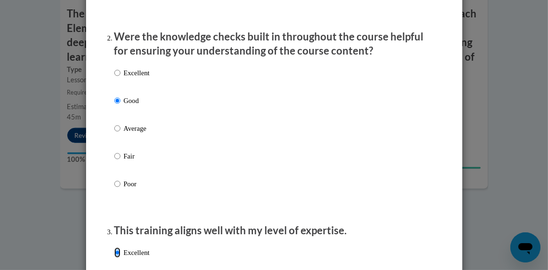
scroll to position [235, 0]
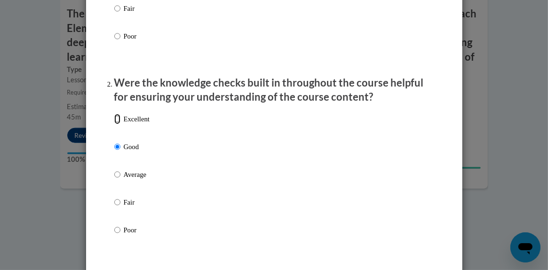
click at [114, 124] on input "Excellent" at bounding box center [117, 119] width 6 height 10
radio input "true"
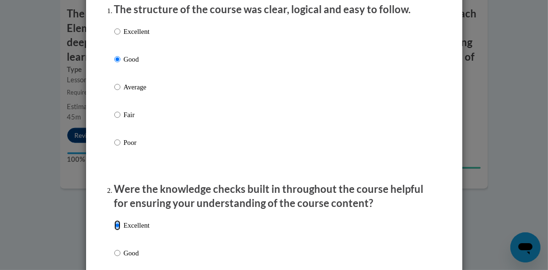
scroll to position [94, 0]
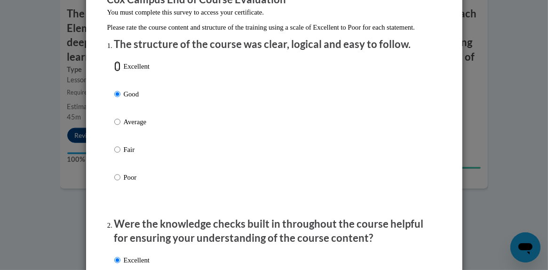
click at [114, 72] on input "Excellent" at bounding box center [117, 66] width 6 height 10
radio input "true"
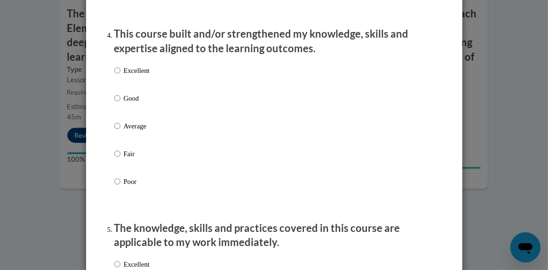
scroll to position [659, 0]
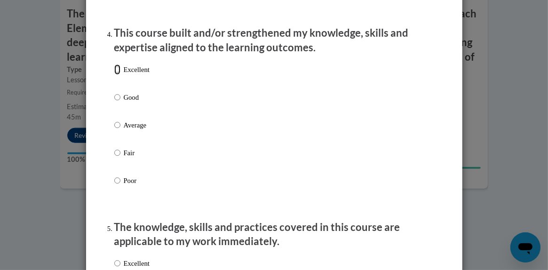
click at [114, 75] on input "Excellent" at bounding box center [117, 69] width 6 height 10
radio input "true"
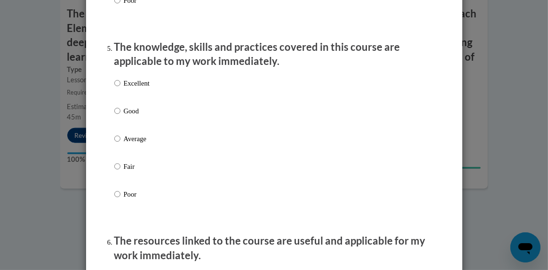
scroll to position [894, 0]
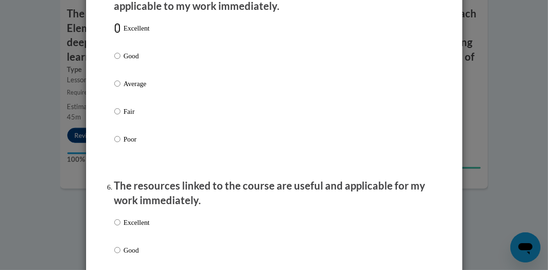
click at [114, 33] on input "Excellent" at bounding box center [117, 28] width 6 height 10
radio input "true"
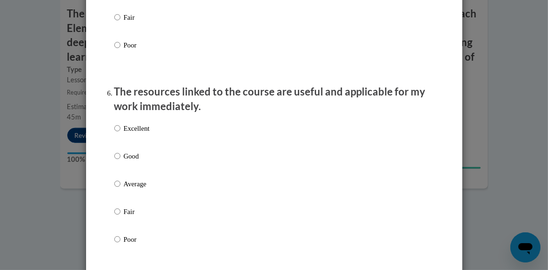
scroll to position [1036, 0]
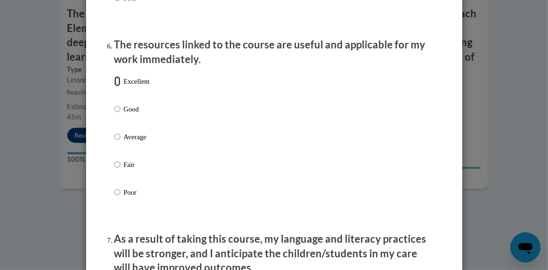
click at [114, 87] on input "Excellent" at bounding box center [117, 81] width 6 height 10
radio input "true"
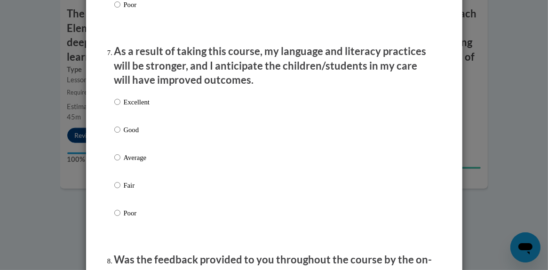
scroll to position [1224, 0]
click at [115, 107] on input "Excellent" at bounding box center [117, 102] width 6 height 10
radio input "true"
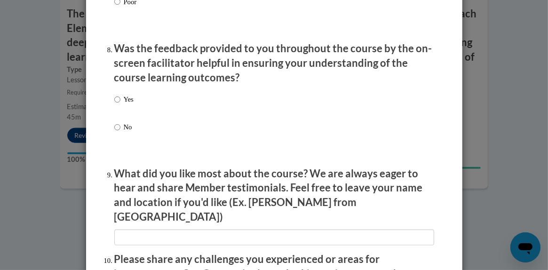
scroll to position [1459, 0]
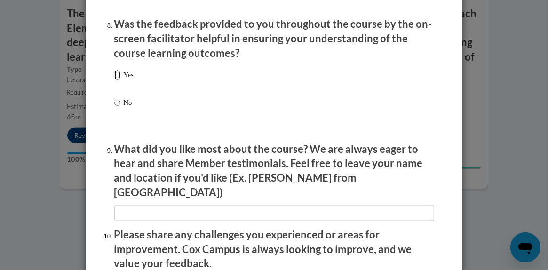
click at [114, 80] on input "Yes" at bounding box center [117, 75] width 6 height 10
radio input "true"
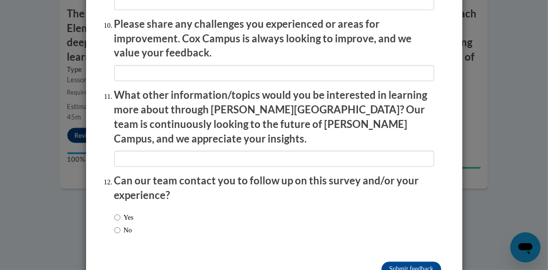
scroll to position [1690, 0]
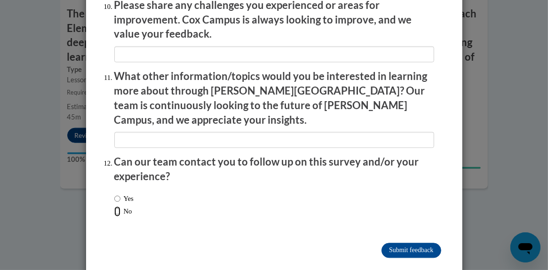
click at [115, 206] on input "No" at bounding box center [117, 211] width 6 height 10
radio input "true"
click at [388, 243] on input "Submit feedback" at bounding box center [411, 250] width 59 height 15
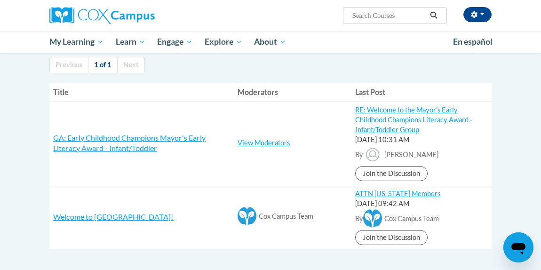
scroll to position [94, 0]
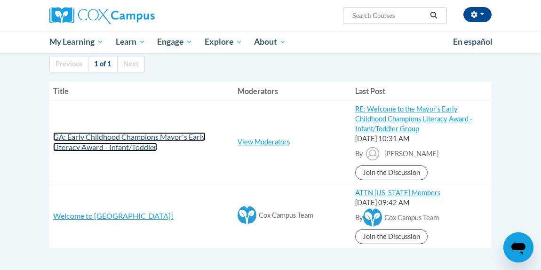
click at [140, 143] on span "GA: Early Childhood Champions Mayor's Early Literacy Award - Infant/Toddler" at bounding box center [129, 142] width 153 height 20
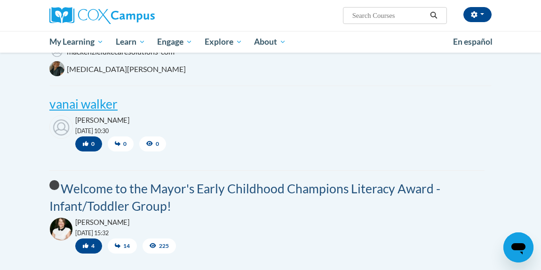
scroll to position [377, 0]
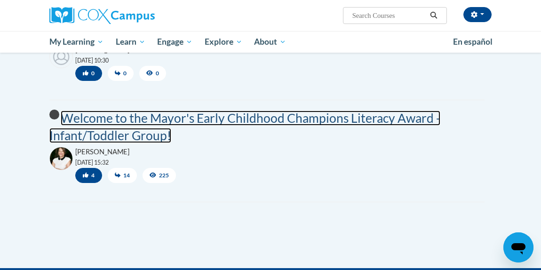
click at [184, 120] on post "Welcome to the Mayor's Early Childhood Champions Literacy Award - Infant/Toddle…" at bounding box center [244, 127] width 391 height 32
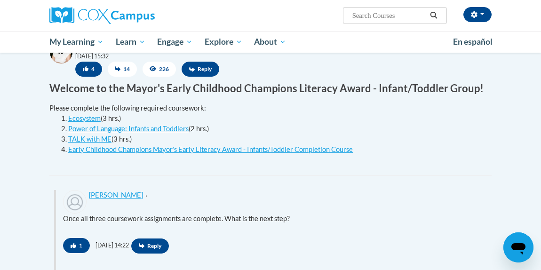
scroll to position [471, 0]
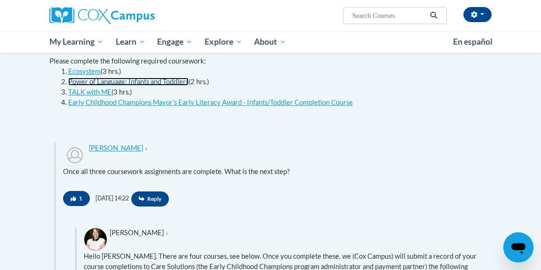
click at [161, 81] on link "Power of Language: Infants and Toddlers" at bounding box center [128, 82] width 121 height 8
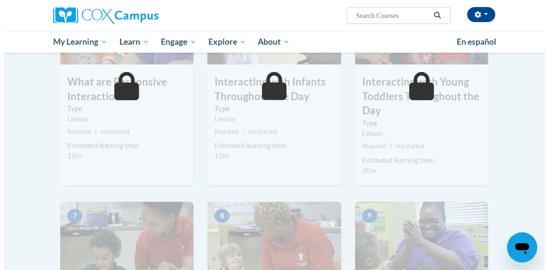
scroll to position [330, 0]
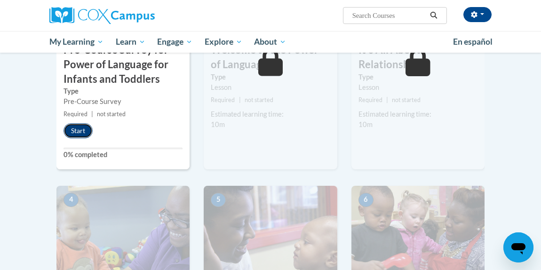
click at [74, 130] on button "Start" at bounding box center [78, 130] width 29 height 15
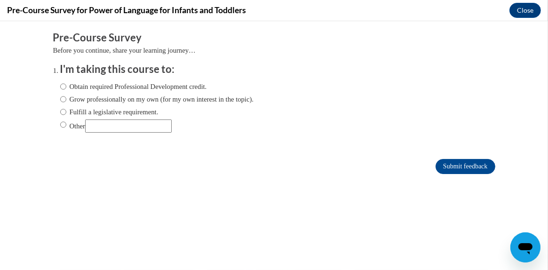
scroll to position [0, 0]
click at [60, 88] on input "Obtain required Professional Development credit." at bounding box center [63, 86] width 6 height 10
radio input "true"
click at [462, 165] on input "Submit feedback" at bounding box center [465, 166] width 59 height 15
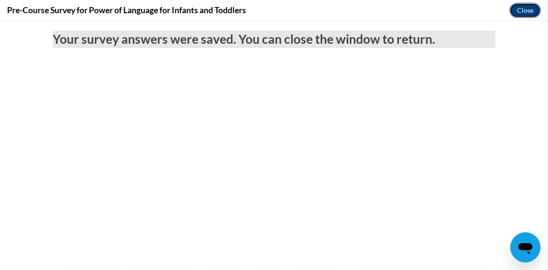
click at [524, 10] on button "Close" at bounding box center [526, 10] width 32 height 15
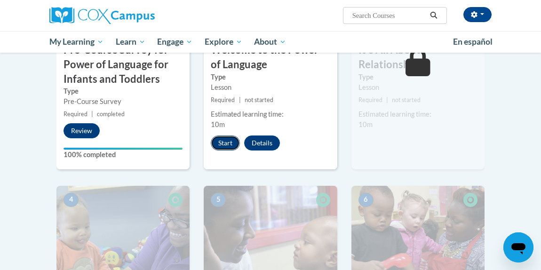
click at [221, 143] on button "Start" at bounding box center [225, 143] width 29 height 15
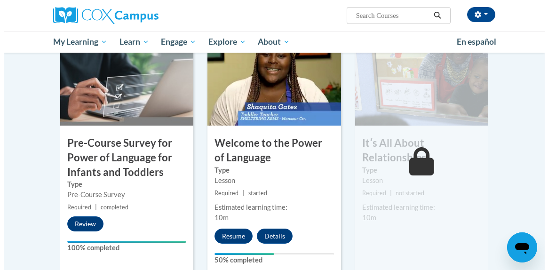
scroll to position [282, 0]
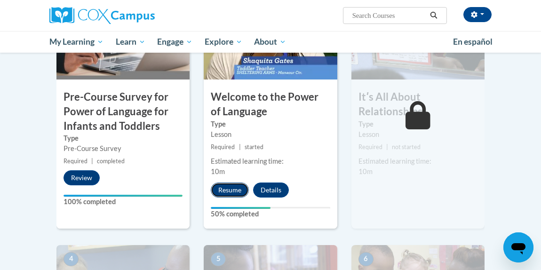
click at [224, 189] on button "Resume" at bounding box center [230, 190] width 38 height 15
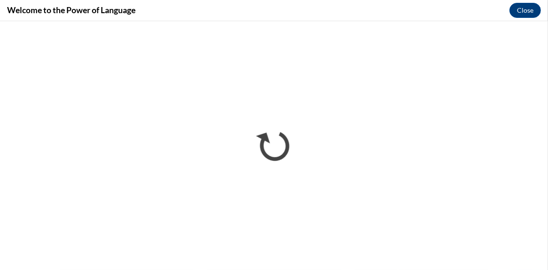
scroll to position [0, 0]
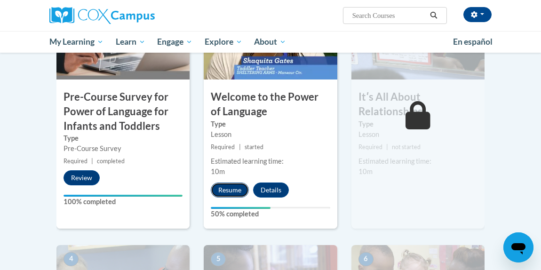
click at [235, 192] on button "Resume" at bounding box center [230, 190] width 38 height 15
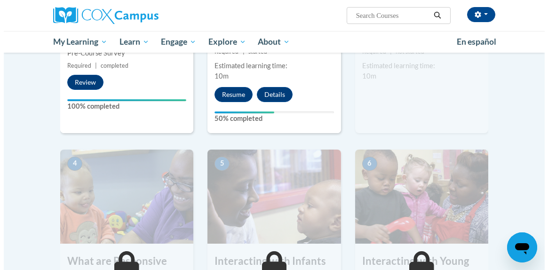
scroll to position [331, 0]
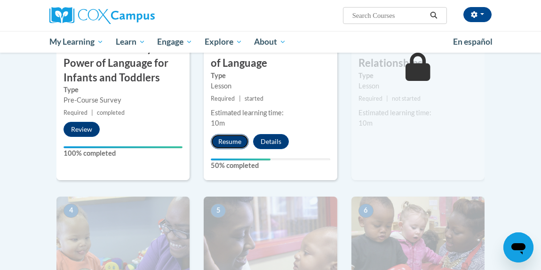
click at [236, 137] on button "Resume" at bounding box center [230, 141] width 38 height 15
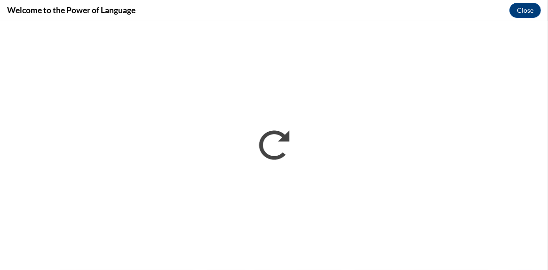
scroll to position [0, 0]
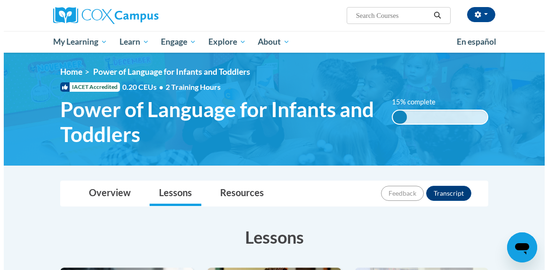
scroll to position [331, 0]
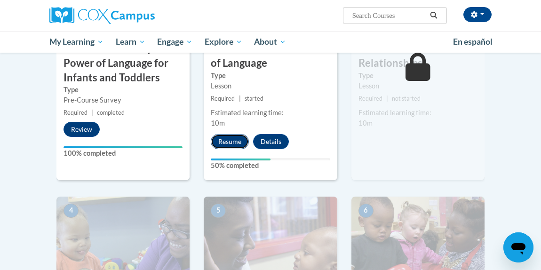
click at [236, 144] on button "Resume" at bounding box center [230, 141] width 38 height 15
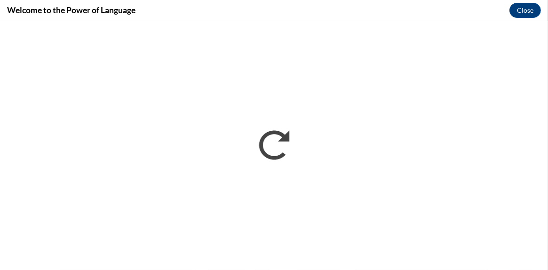
scroll to position [0, 0]
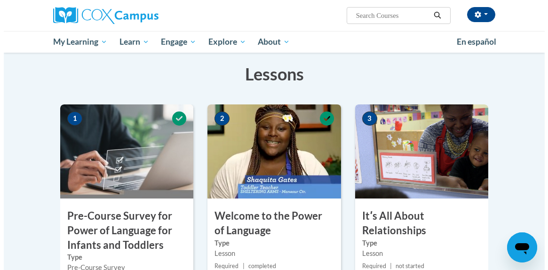
scroll to position [235, 0]
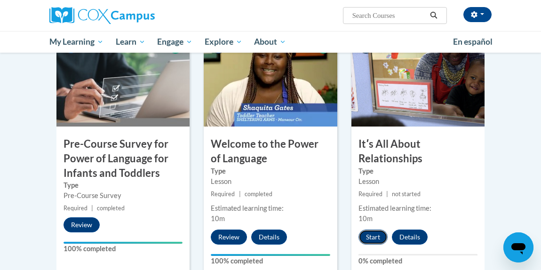
click at [372, 236] on button "Start" at bounding box center [373, 237] width 29 height 15
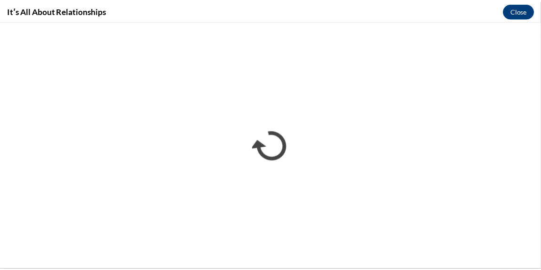
scroll to position [0, 0]
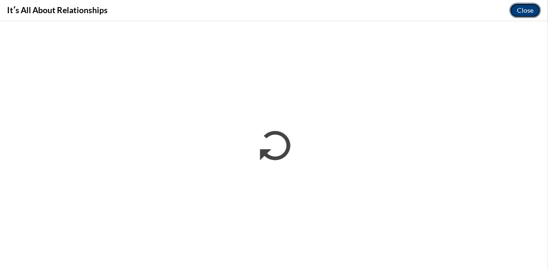
click at [524, 12] on button "Close" at bounding box center [526, 10] width 32 height 15
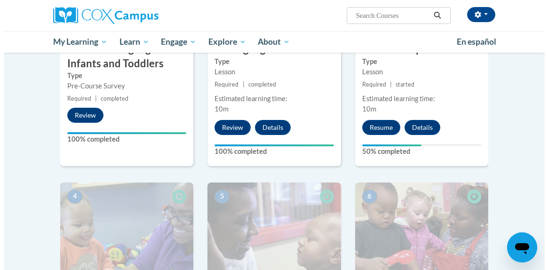
scroll to position [377, 0]
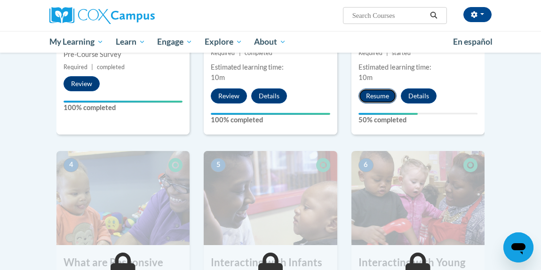
click at [379, 97] on button "Resume" at bounding box center [378, 96] width 38 height 15
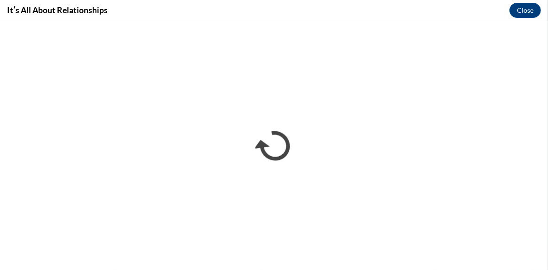
scroll to position [0, 0]
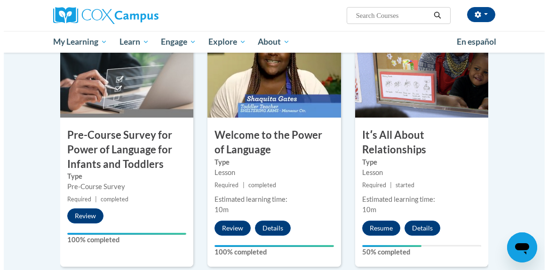
scroll to position [273, 0]
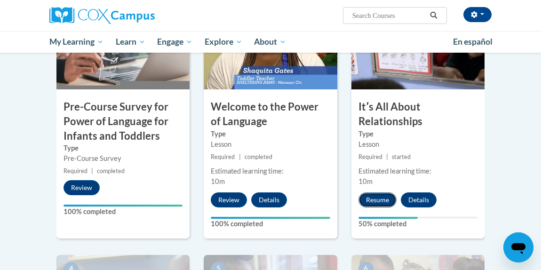
click at [370, 198] on button "Resume" at bounding box center [378, 200] width 38 height 15
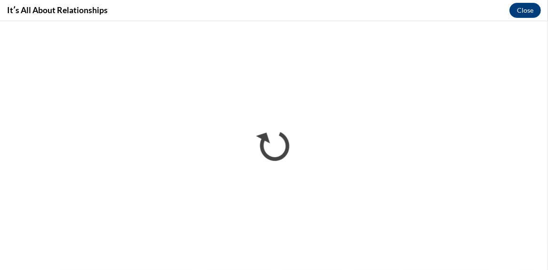
scroll to position [0, 0]
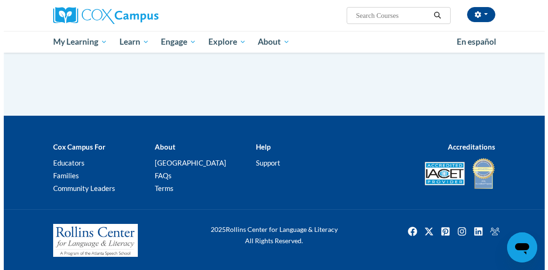
scroll to position [273, 0]
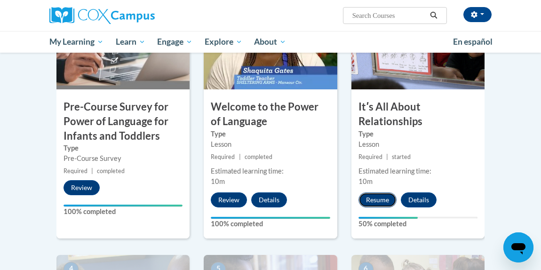
click at [379, 201] on button "Resume" at bounding box center [378, 200] width 38 height 15
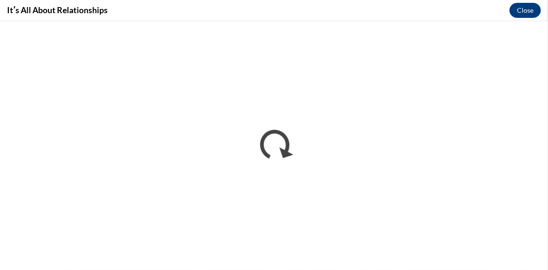
scroll to position [0, 0]
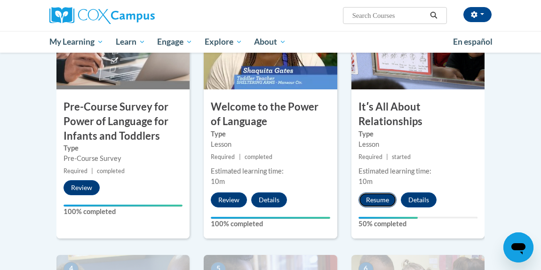
click at [378, 195] on button "Resume" at bounding box center [378, 200] width 38 height 15
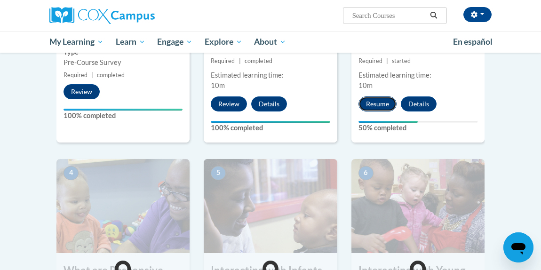
click at [364, 99] on button "Resume" at bounding box center [378, 104] width 38 height 15
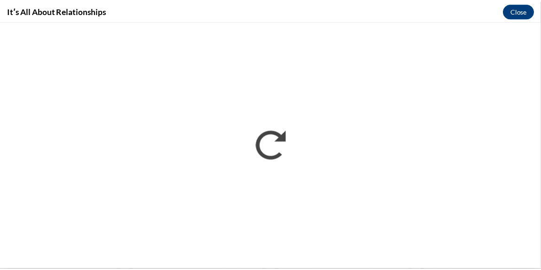
scroll to position [273, 0]
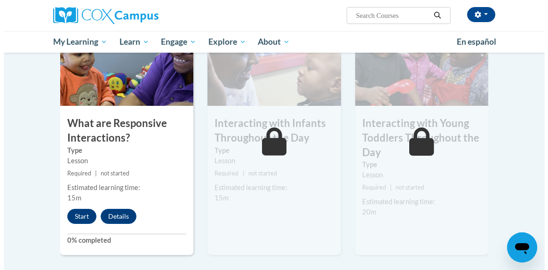
scroll to position [518, 0]
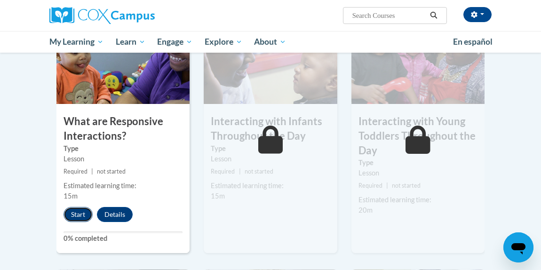
click at [73, 214] on button "Start" at bounding box center [78, 214] width 29 height 15
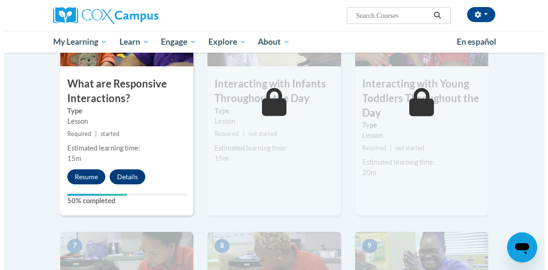
scroll to position [597, 0]
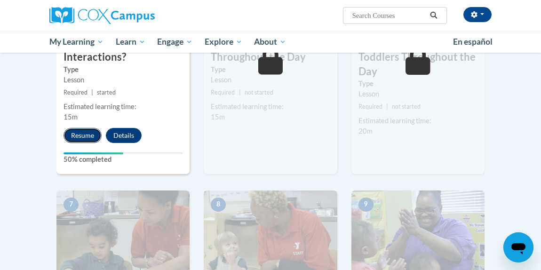
click at [82, 131] on button "Resume" at bounding box center [83, 135] width 38 height 15
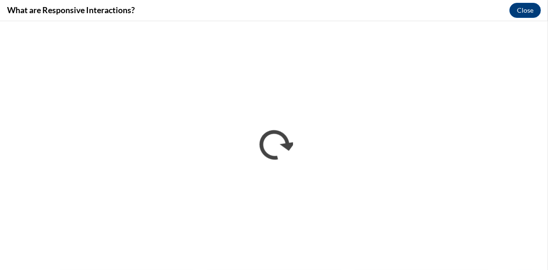
scroll to position [0, 0]
